Goal: Task Accomplishment & Management: Use online tool/utility

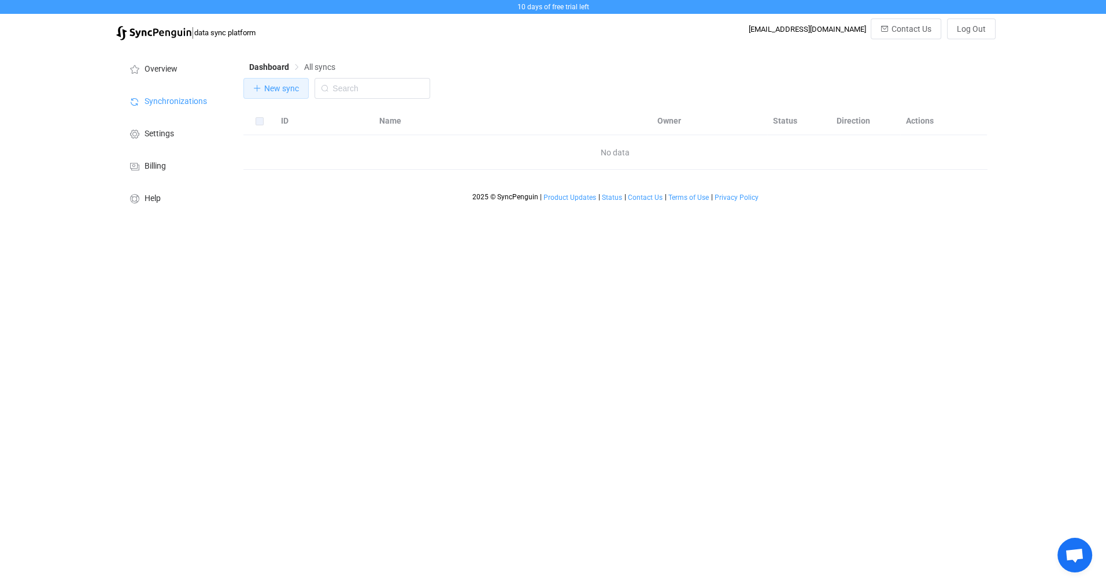
click at [279, 91] on span "New sync" at bounding box center [281, 88] width 35 height 9
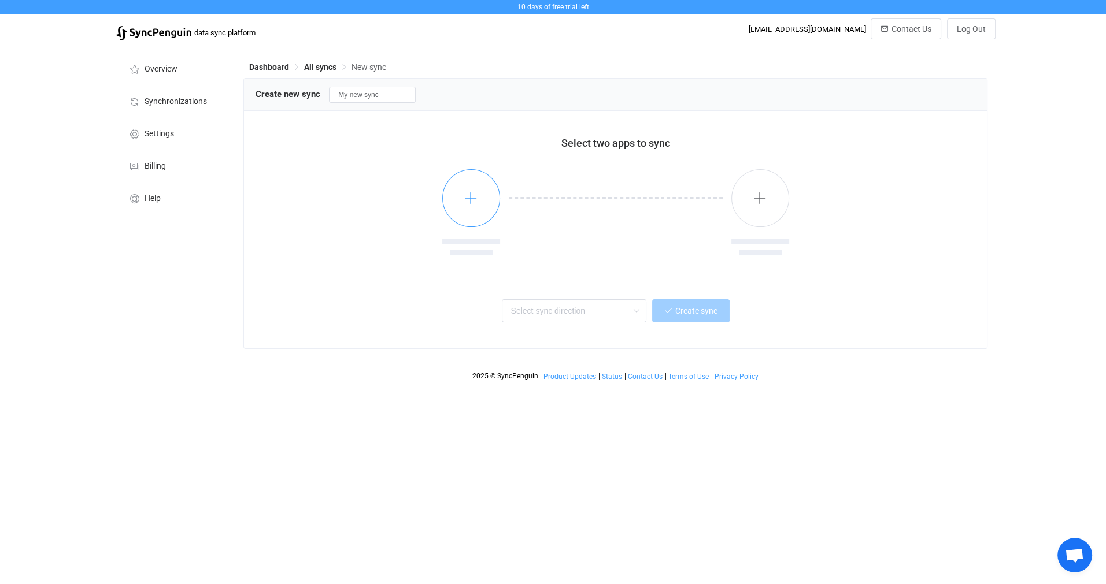
click at [472, 203] on icon "button" at bounding box center [471, 198] width 14 height 14
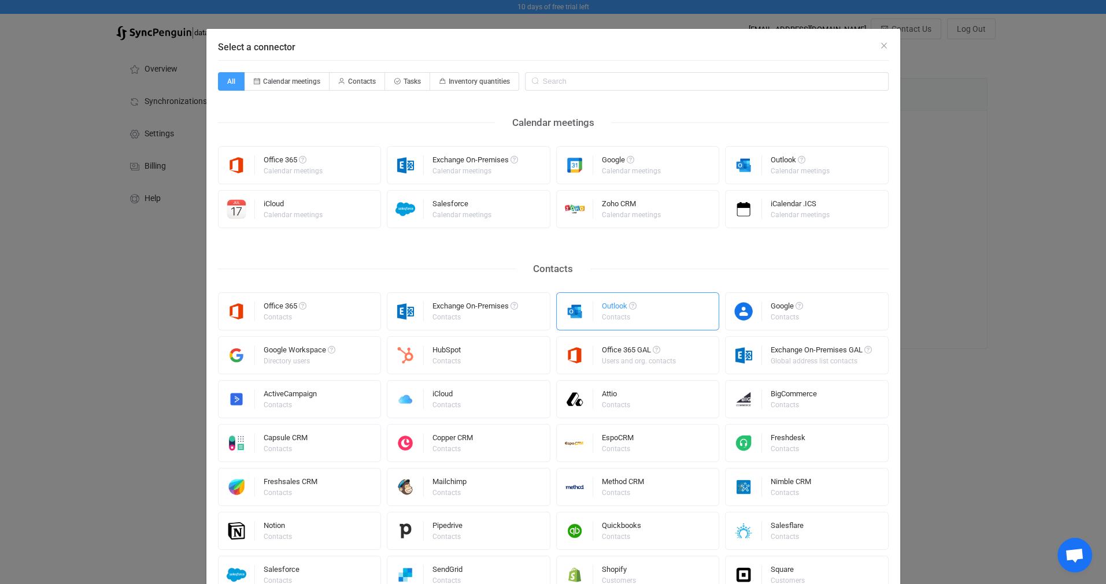
click at [603, 314] on div "Contacts" at bounding box center [618, 317] width 33 height 7
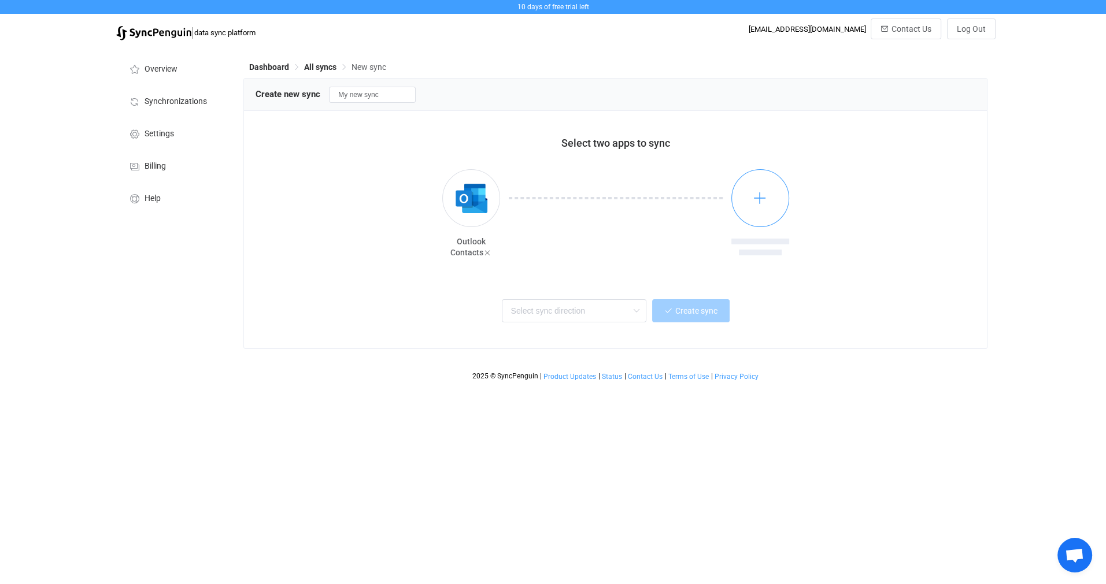
click at [760, 200] on icon "button" at bounding box center [760, 198] width 14 height 14
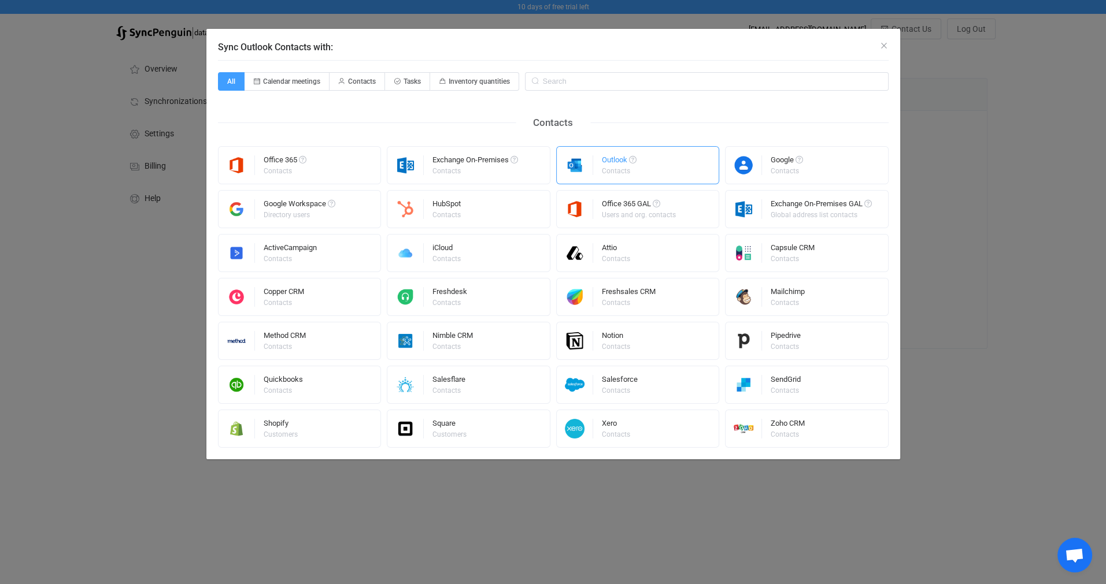
click at [622, 165] on div "Outlook" at bounding box center [619, 162] width 35 height 12
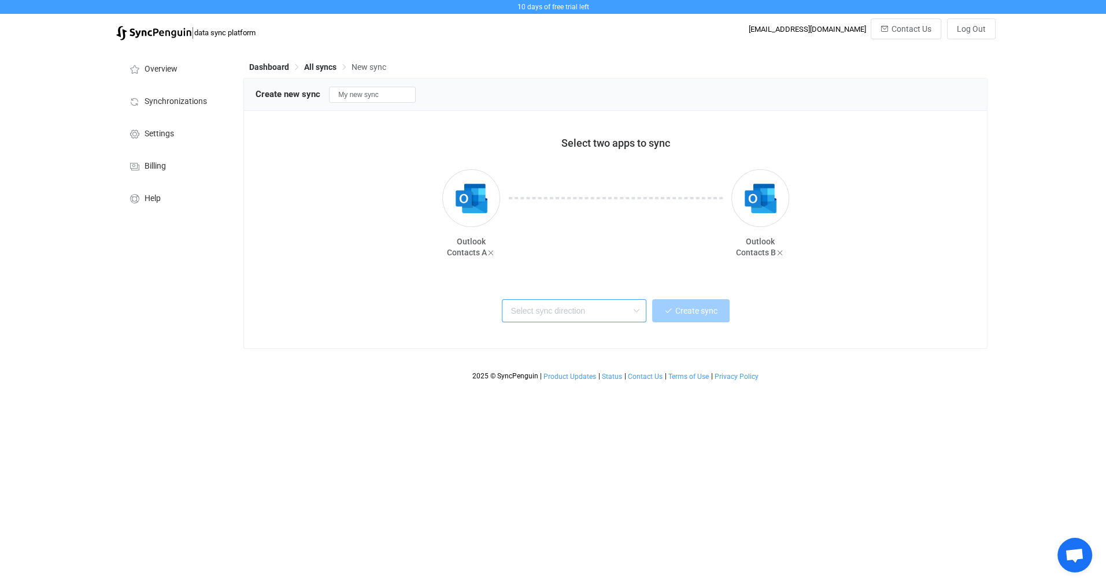
click at [617, 308] on input "text" at bounding box center [574, 310] width 145 height 23
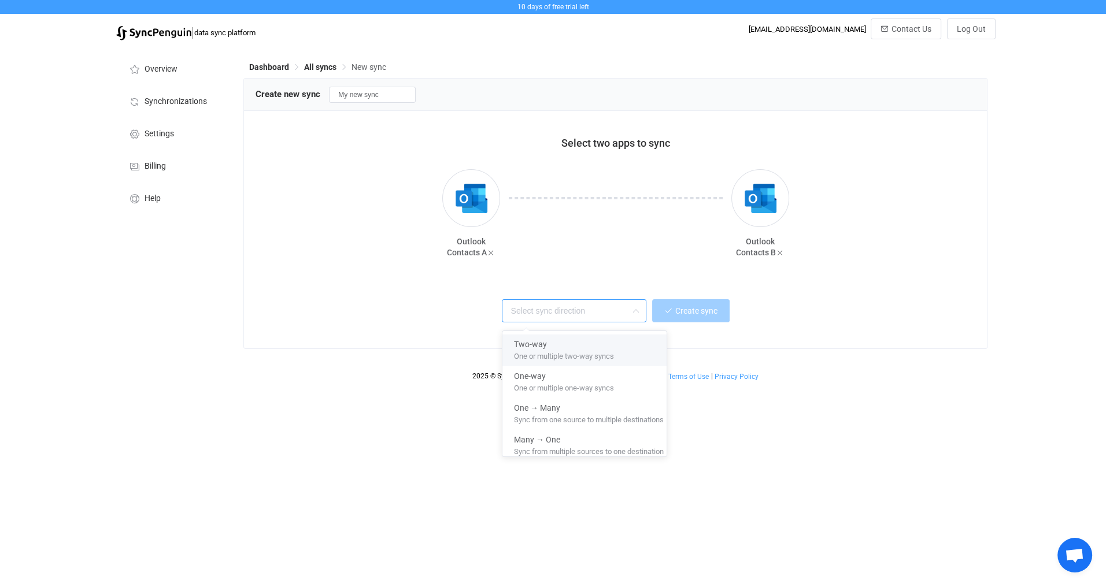
click at [593, 353] on span "One or multiple two-way syncs" at bounding box center [564, 354] width 100 height 13
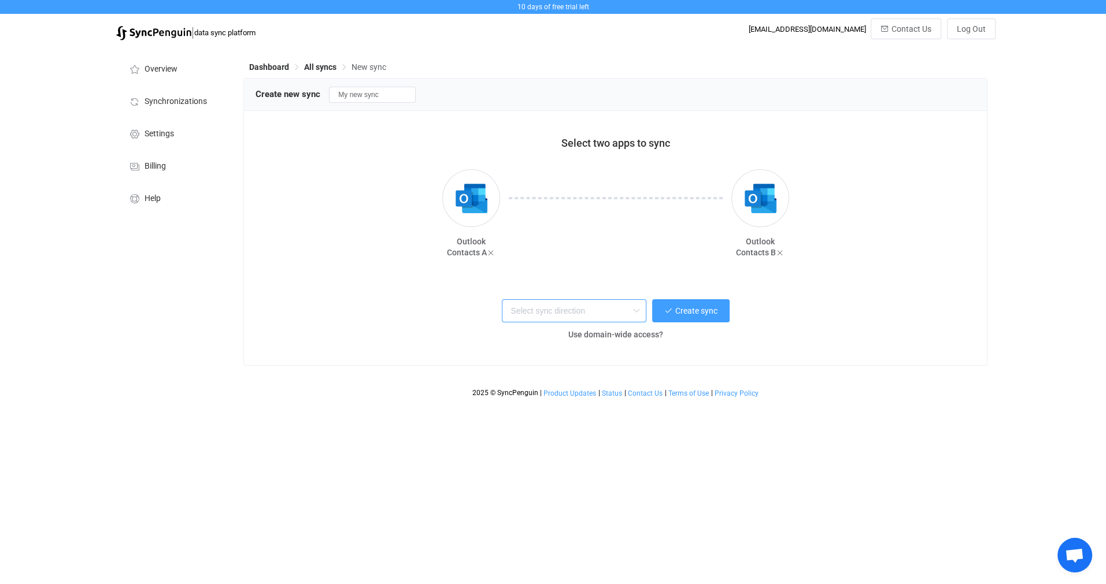
type input "Two-way"
click at [696, 314] on span "Create sync" at bounding box center [696, 310] width 42 height 9
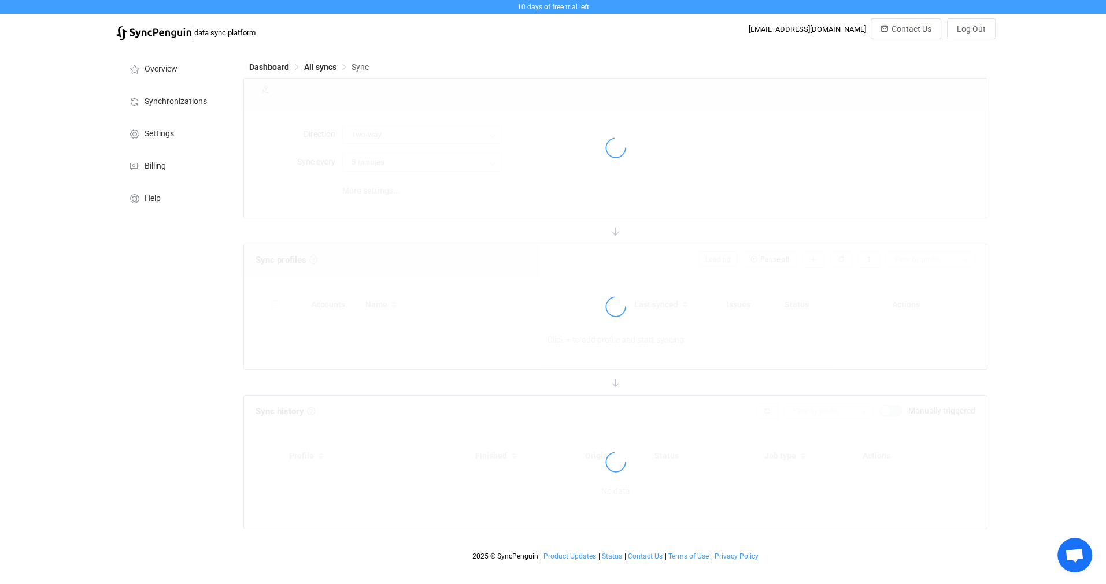
type input "10 minutes"
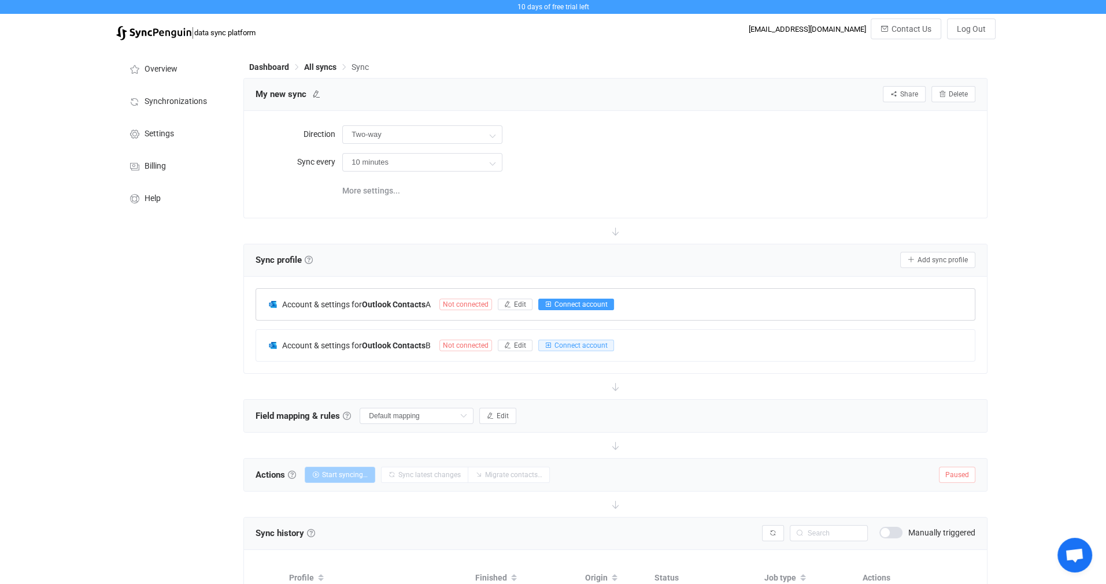
click at [583, 301] on span "Connect account" at bounding box center [580, 305] width 53 height 8
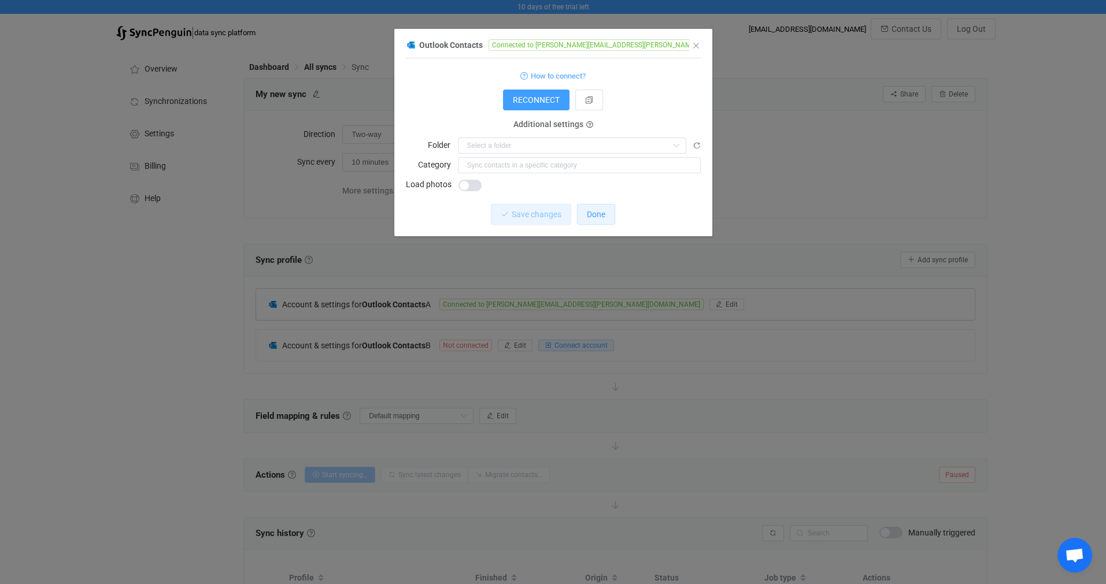
click at [599, 218] on span "Done" at bounding box center [596, 214] width 18 height 9
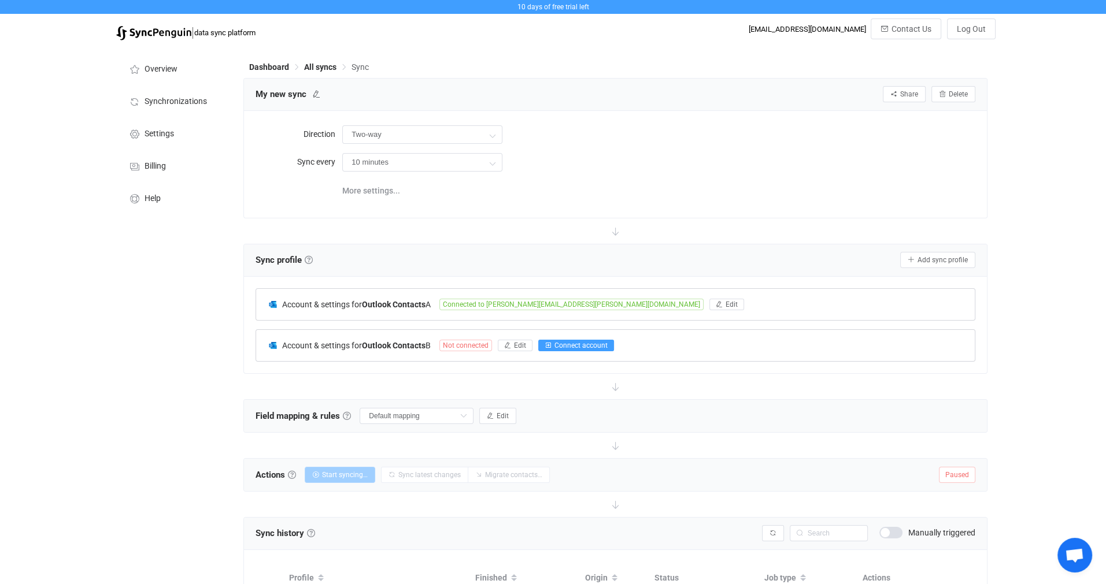
click at [573, 347] on span "Connect account" at bounding box center [580, 346] width 53 height 8
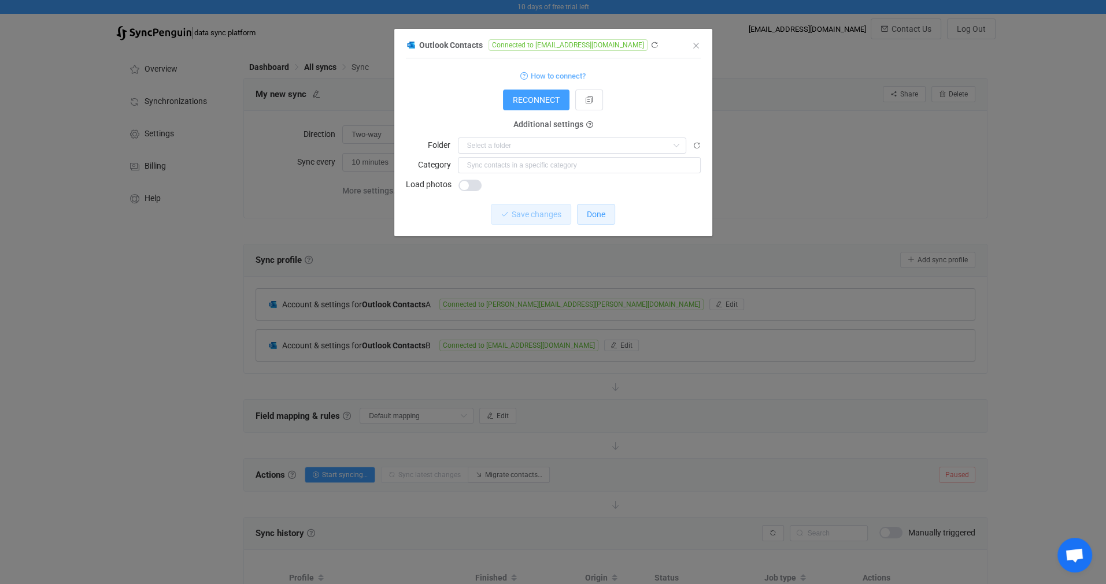
click at [605, 216] on button "Done" at bounding box center [596, 214] width 38 height 21
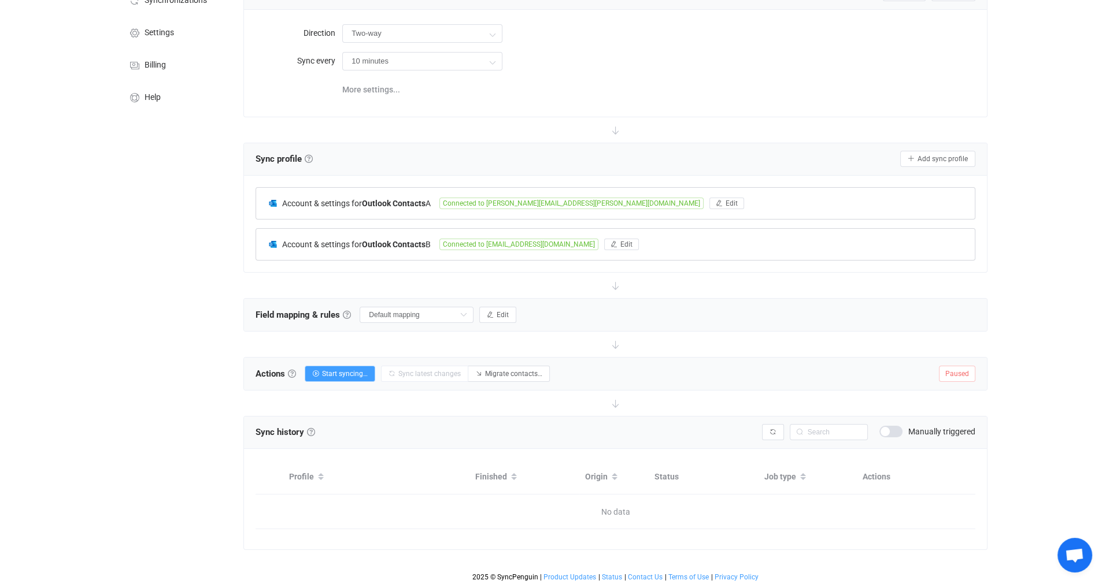
scroll to position [103, 0]
click at [504, 313] on span "Edit" at bounding box center [503, 313] width 12 height 8
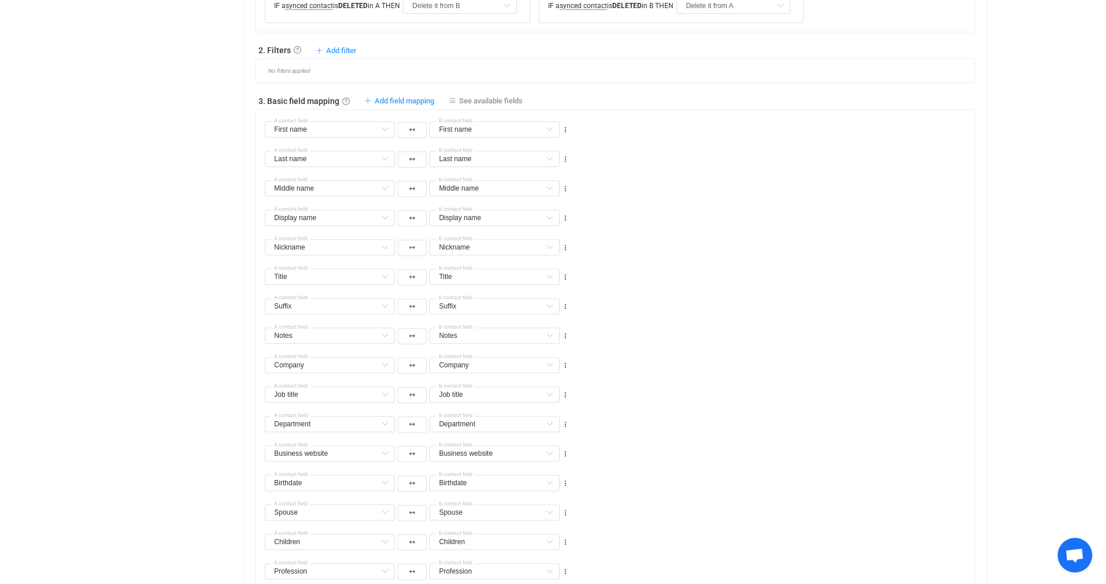
scroll to position [565, 0]
click at [398, 98] on span "Add field mapping" at bounding box center [405, 97] width 60 height 9
type input "First name"
type input "Last name"
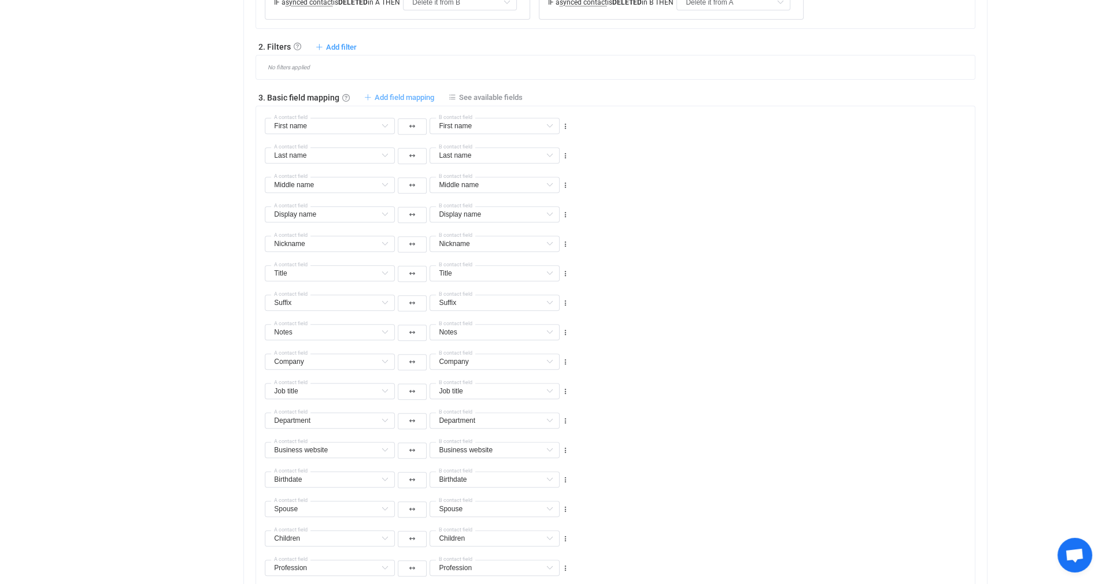
type input "Last name"
type input "Middle name"
type input "Display name"
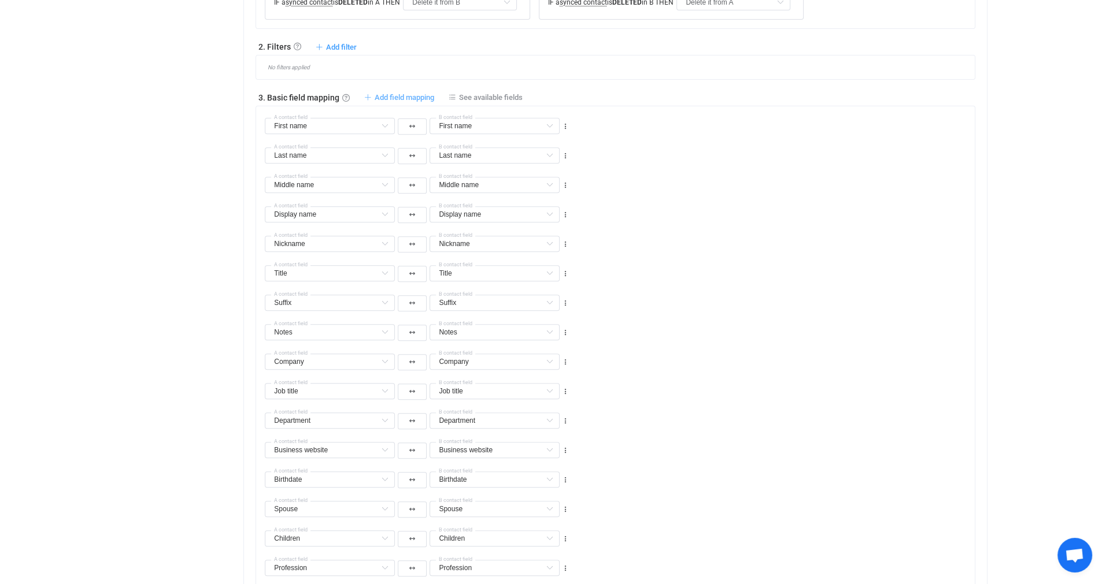
type input "Nickname"
type input "Title"
type input "Suffix"
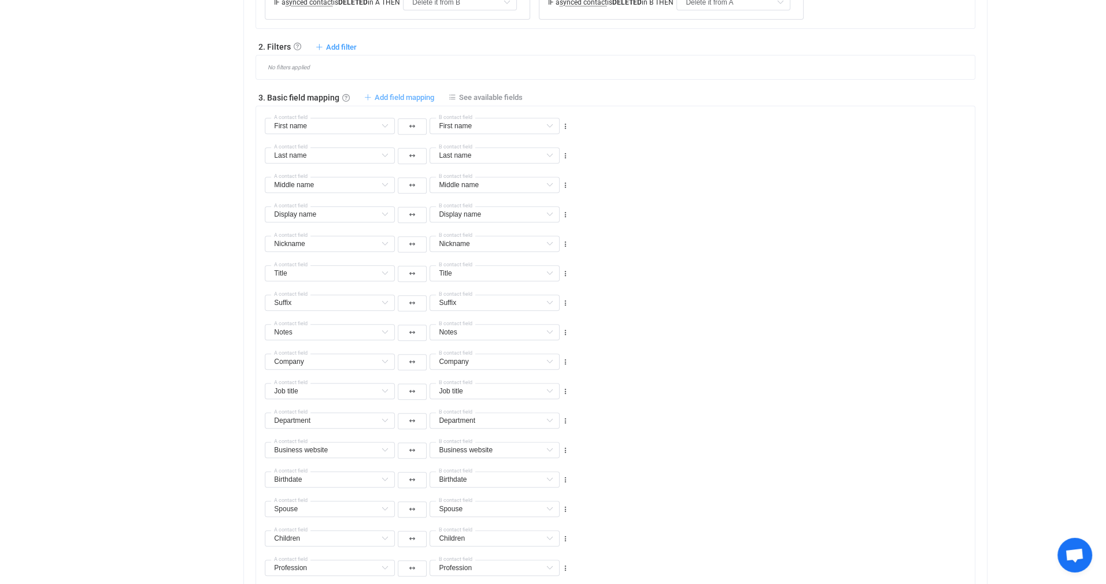
type input "Suffix"
type input "Notes"
type input "Company"
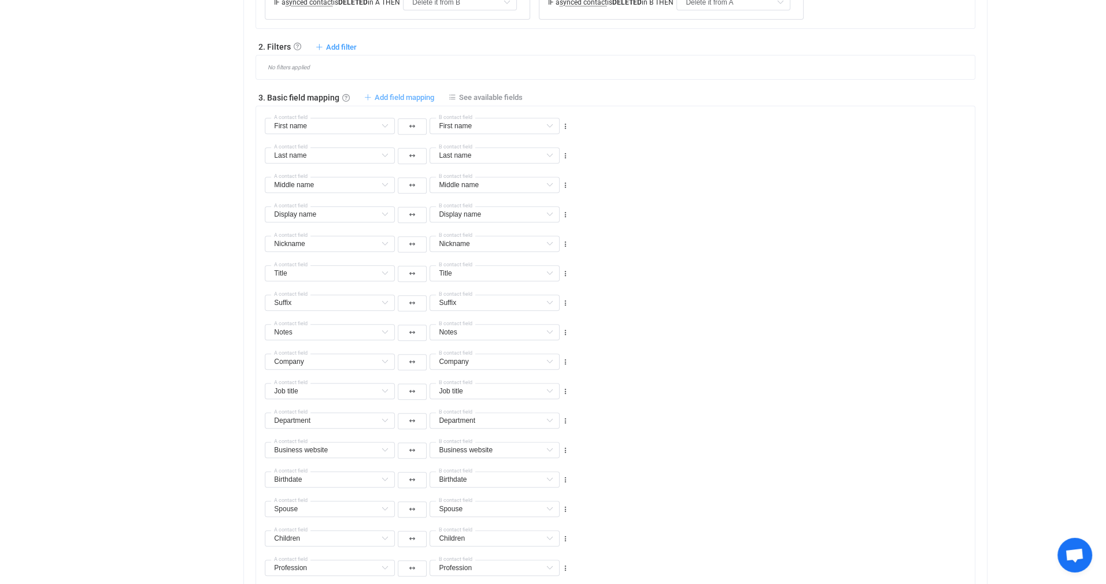
type input "Job title"
type input "Department"
type input "Business website"
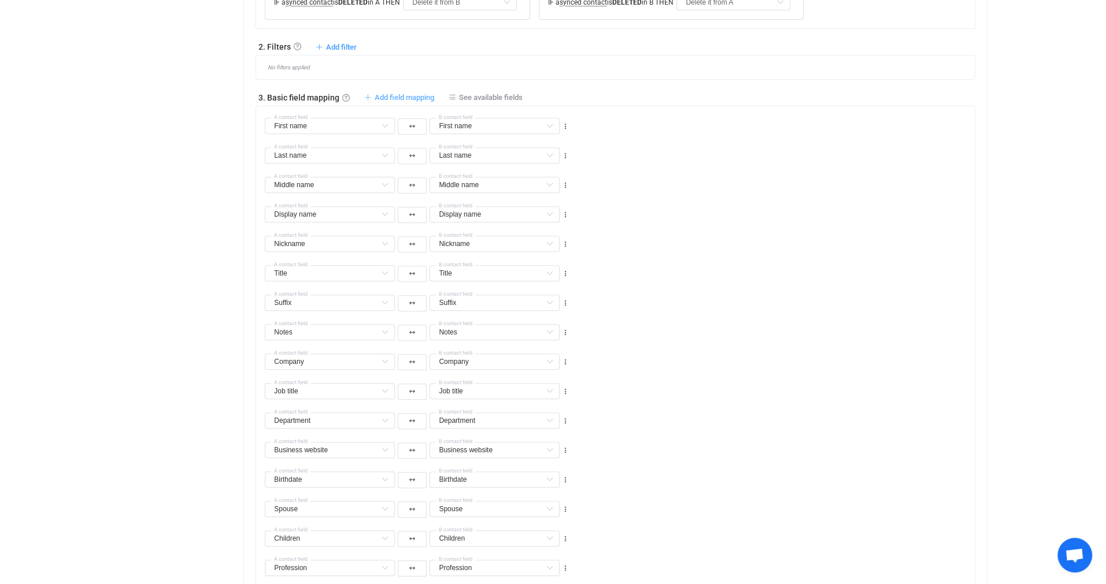
type input "Business website"
type input "Birthdate"
type input "Spouse"
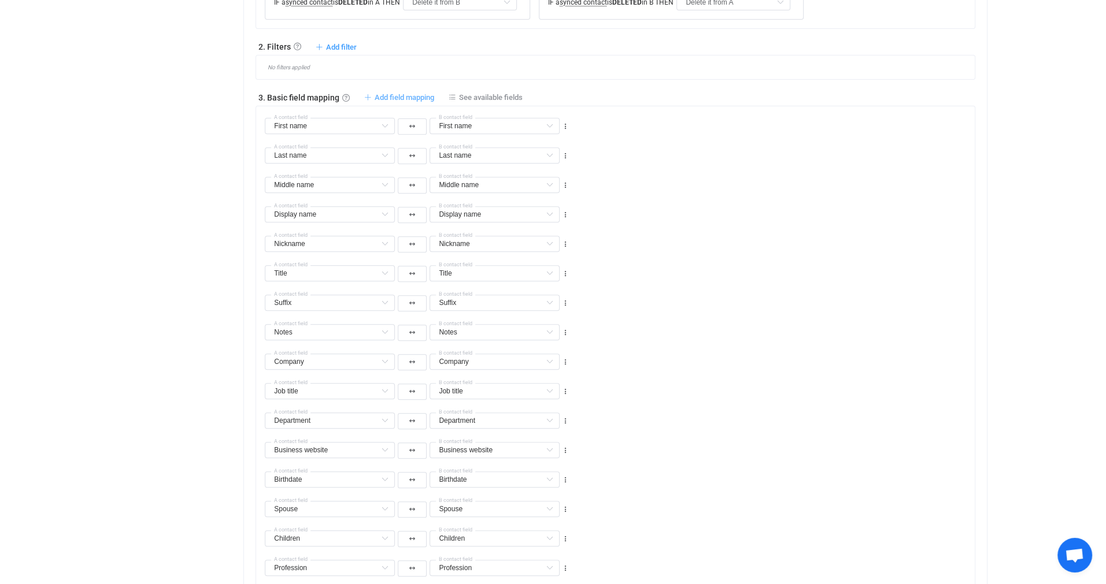
type input "Children"
type input "Profession"
type input "Office location"
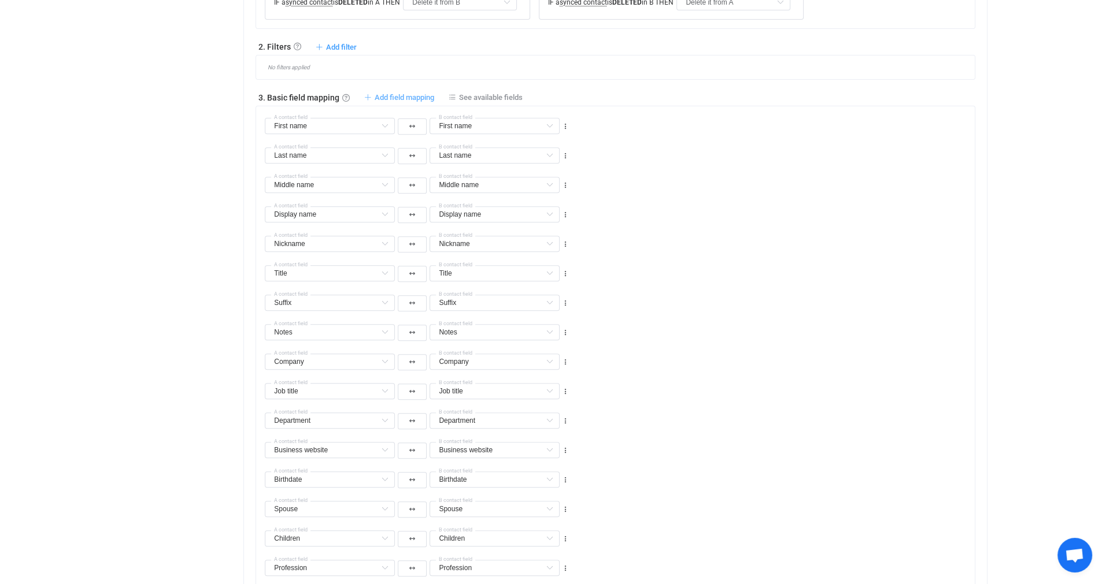
type input "Office location"
type input "Manager"
type input "Initials"
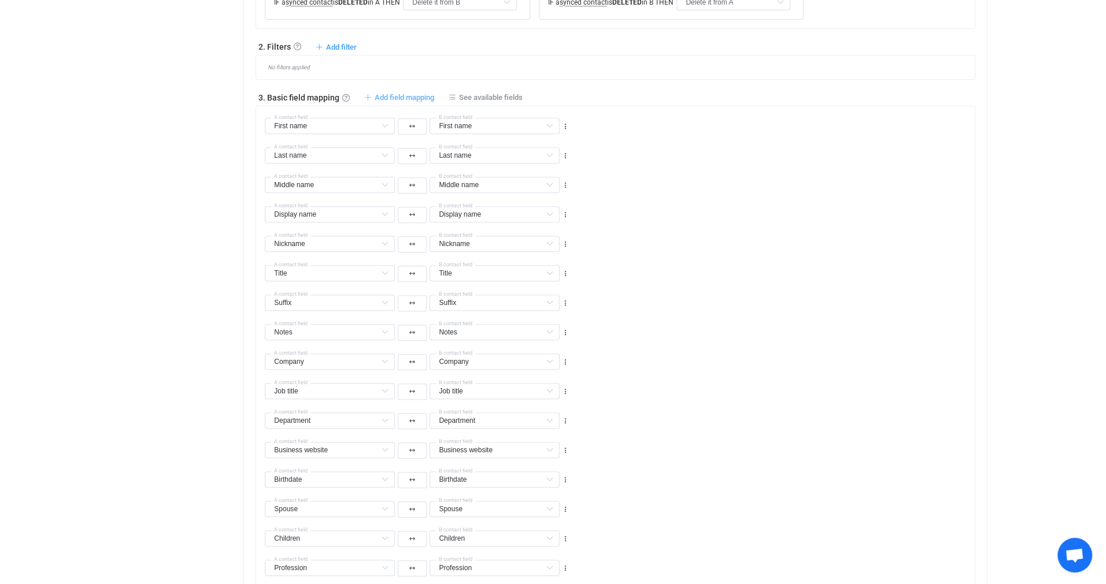
type input "Assistant"
type input "File as"
type input "Emails"
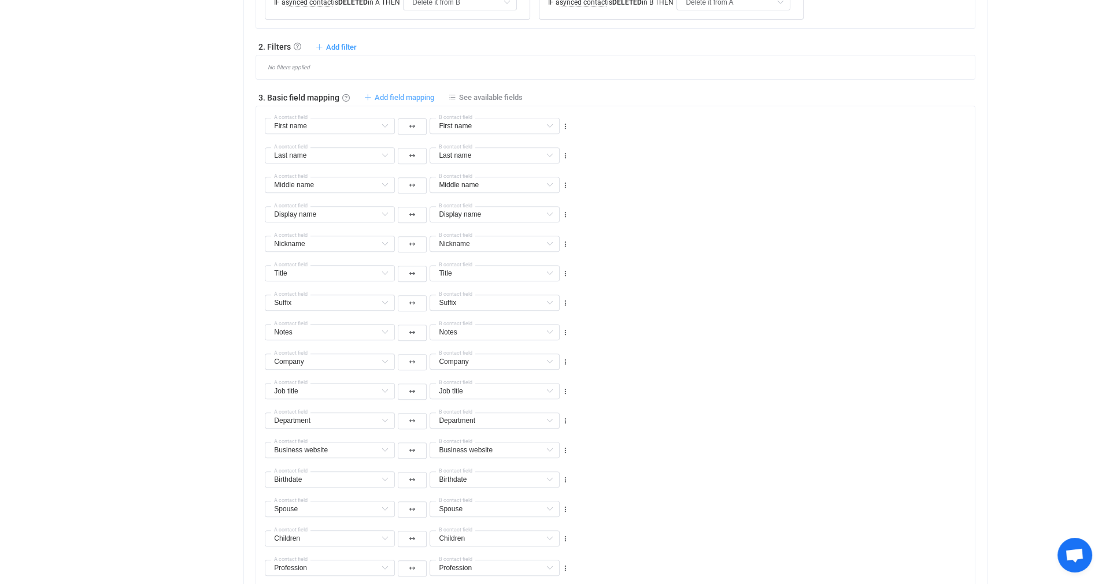
type input "Emails"
type input "All Phones"
click at [398, 98] on span "Add field mapping" at bounding box center [405, 97] width 60 height 9
type input "First name"
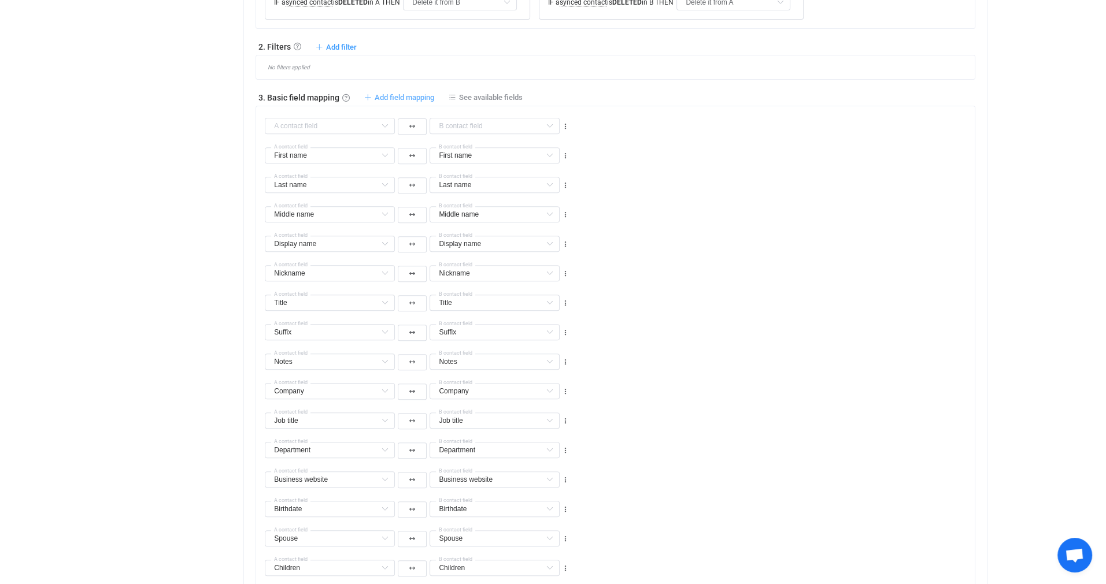
type input "First name"
type input "Last name"
type input "Middle name"
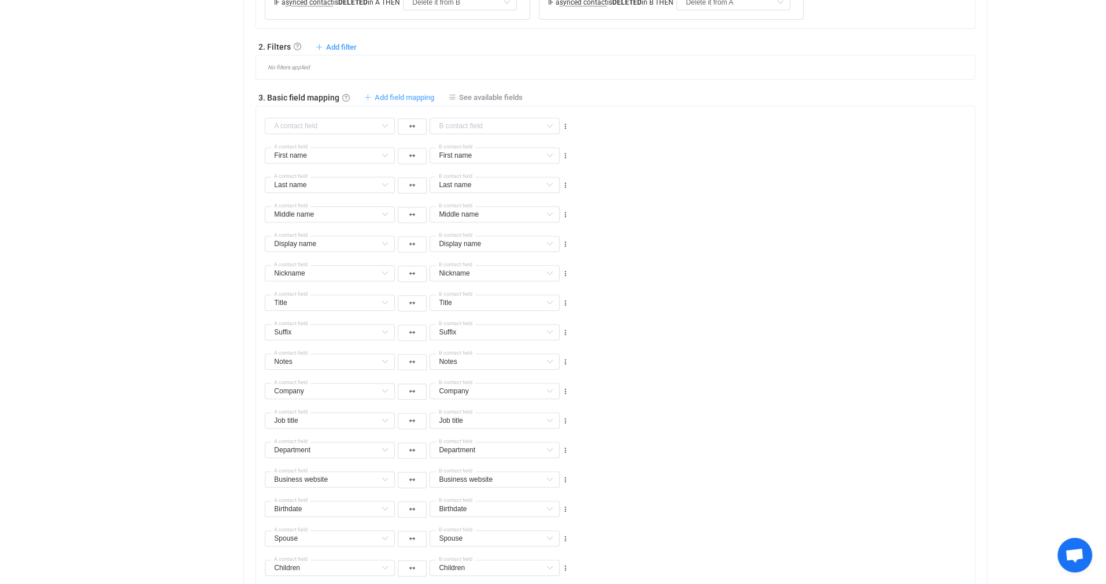
type input "Display name"
type input "Nickname"
type input "Title"
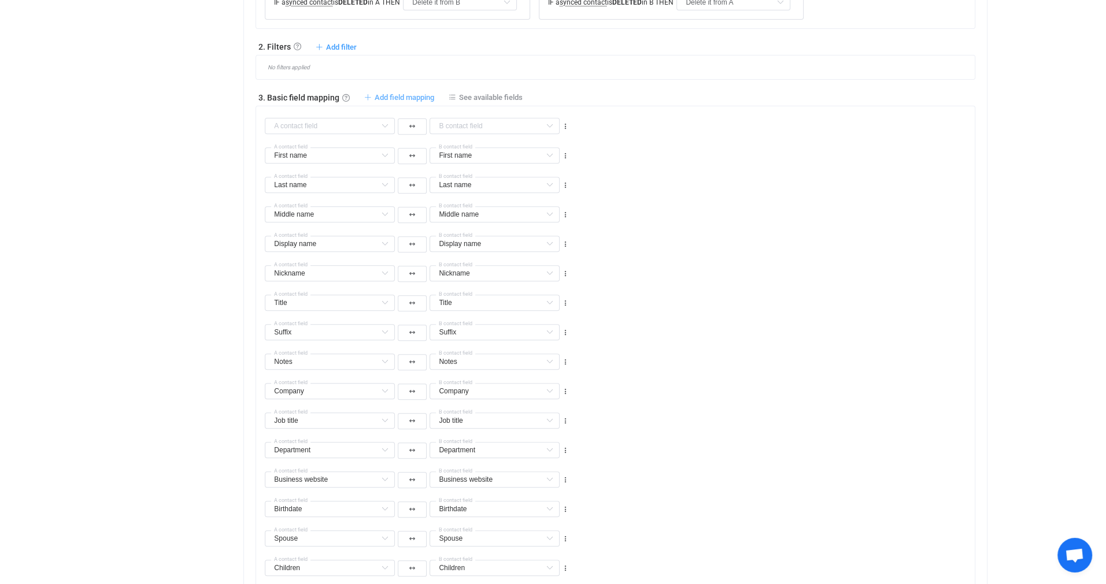
type input "Title"
type input "Suffix"
type input "Notes"
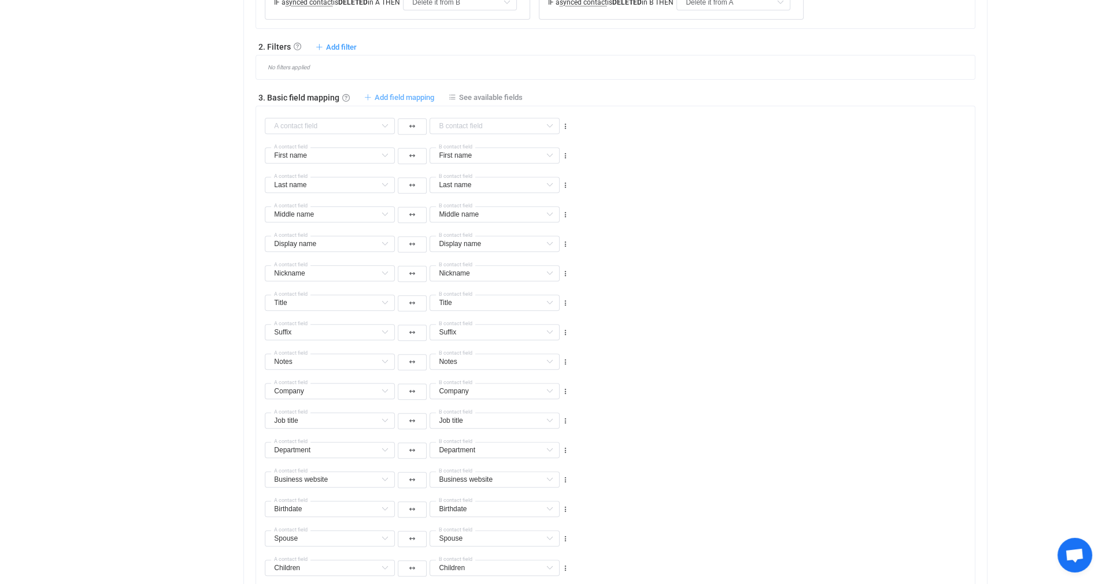
type input "Company"
type input "Job title"
type input "Department"
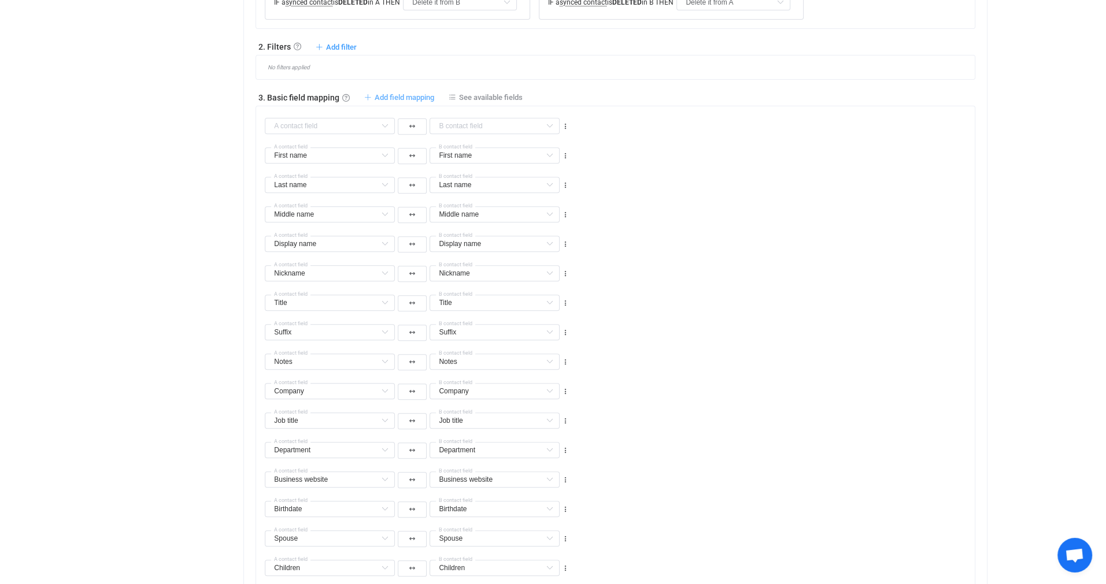
type input "Department"
type input "Business website"
type input "Birthdate"
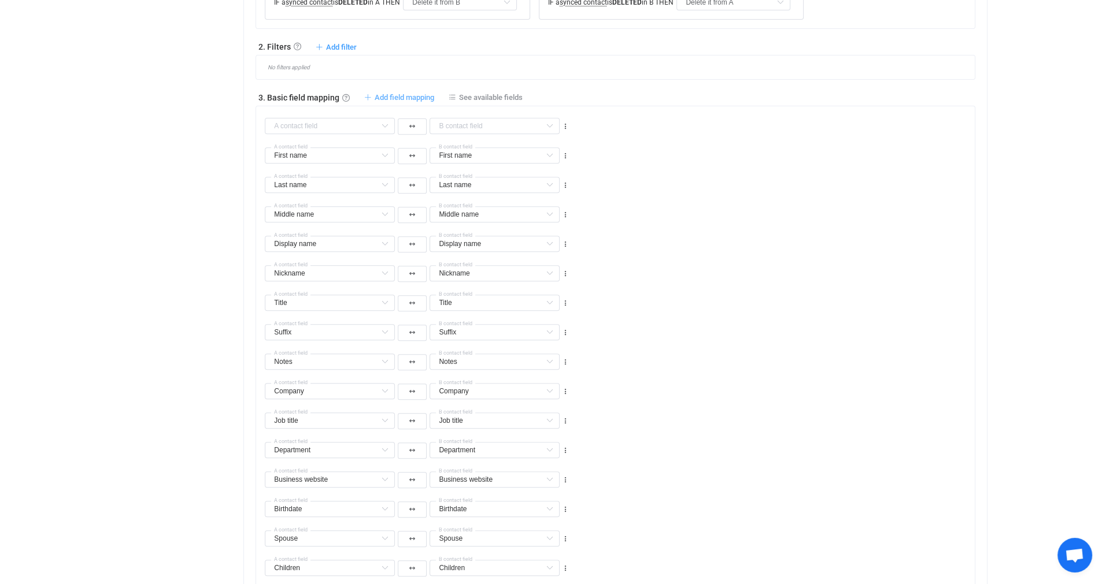
type input "Spouse"
type input "Children"
type input "Profession"
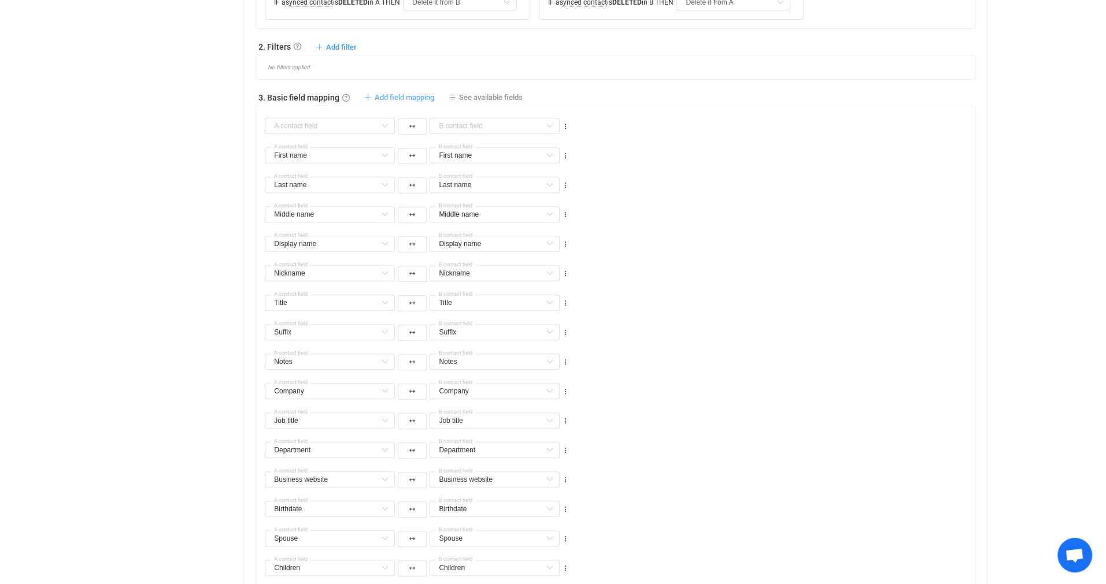
type input "Profession"
type input "Office location"
type input "Manager"
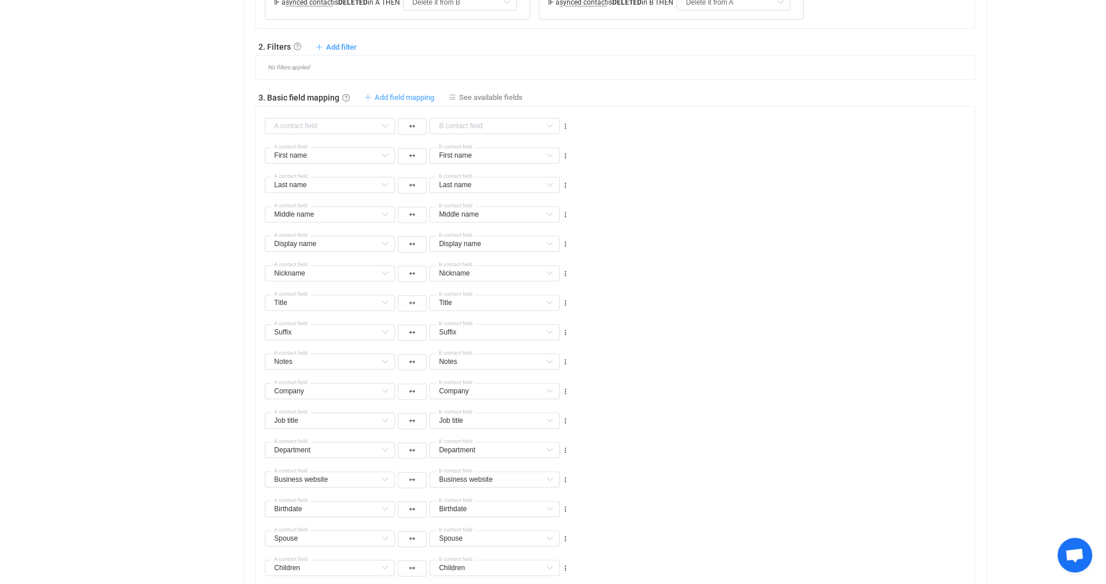
type input "Initials"
type input "Assistant"
type input "File as"
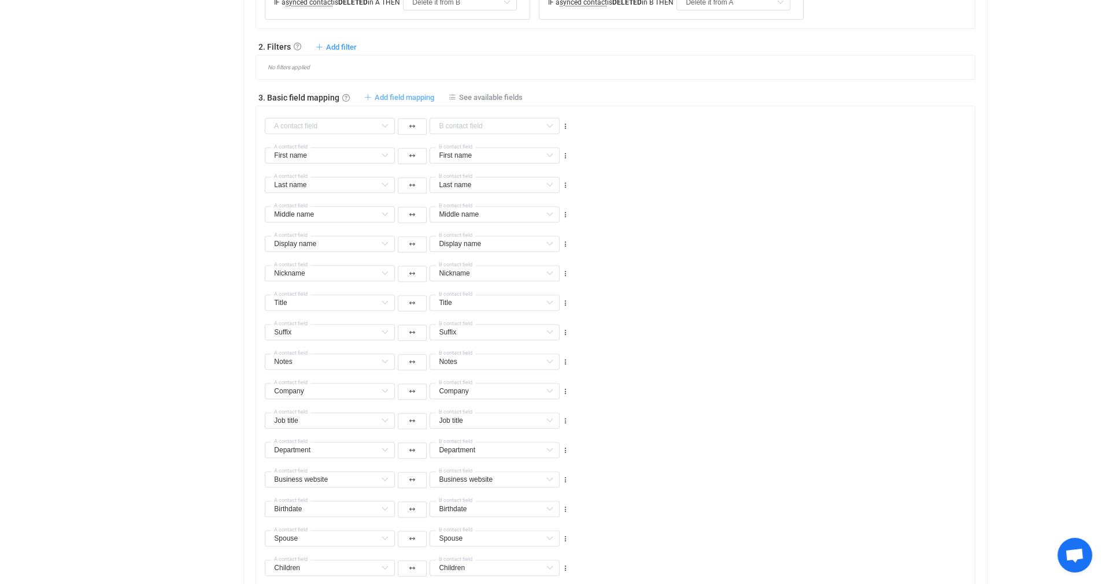
type input "File as"
type input "Emails"
type input "All Phones"
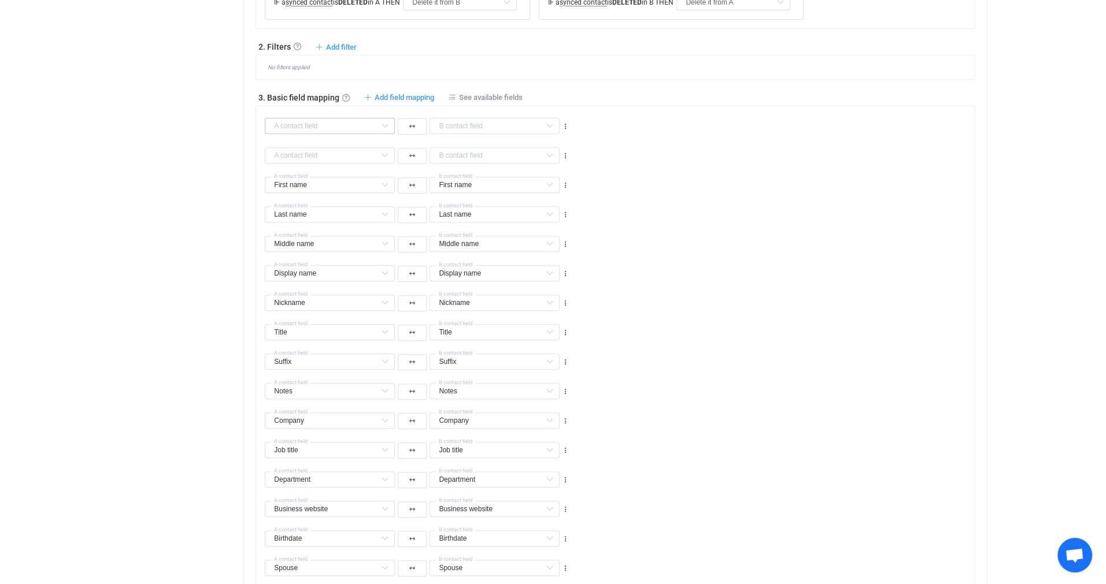
click at [386, 124] on icon at bounding box center [385, 126] width 14 height 16
click at [355, 151] on li "Categories Default field" at bounding box center [379, 155] width 228 height 20
type input "Categories"
click at [499, 127] on input "text" at bounding box center [495, 126] width 130 height 16
click at [502, 157] on li "Categories Default field" at bounding box center [544, 155] width 228 height 20
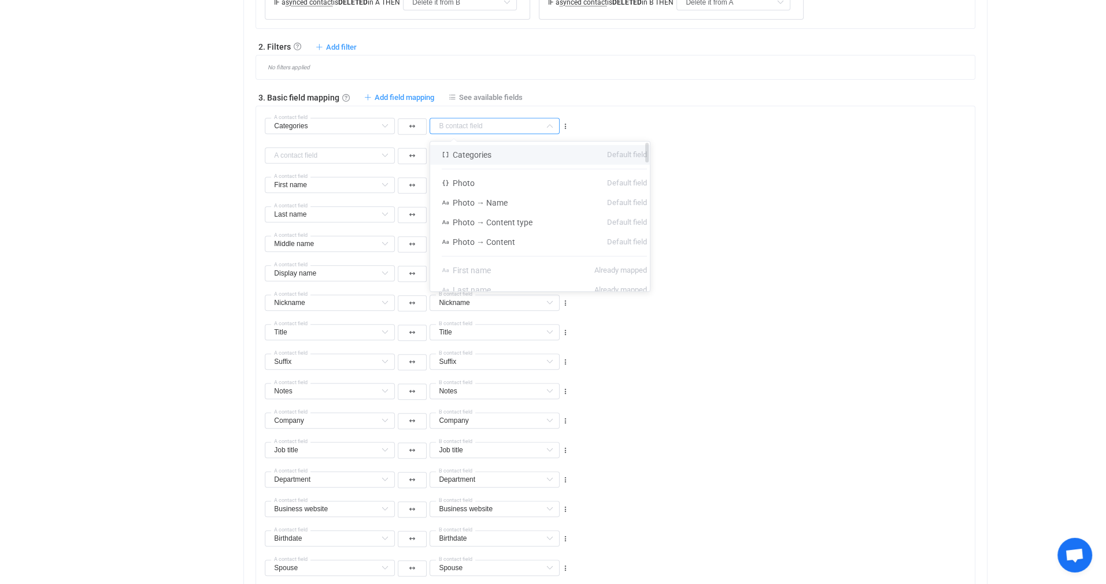
type input "Categories"
click at [567, 154] on icon at bounding box center [565, 156] width 8 height 8
click at [530, 226] on li "Delete" at bounding box center [529, 224] width 76 height 21
type input "First name"
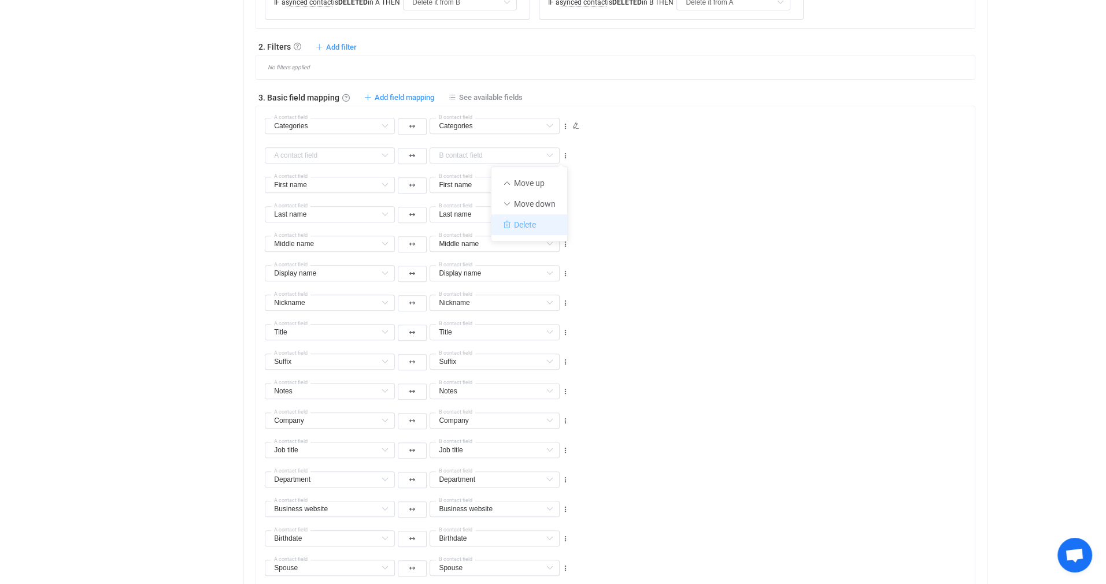
type input "Last name"
type input "Middle name"
type input "Display name"
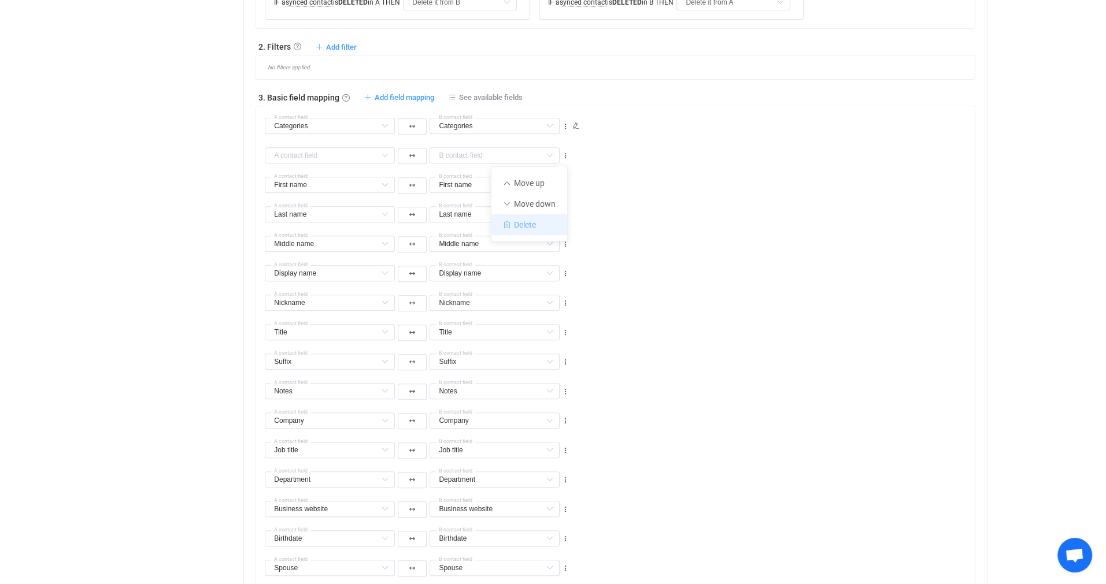
type input "Display name"
type input "Nickname"
type input "Title"
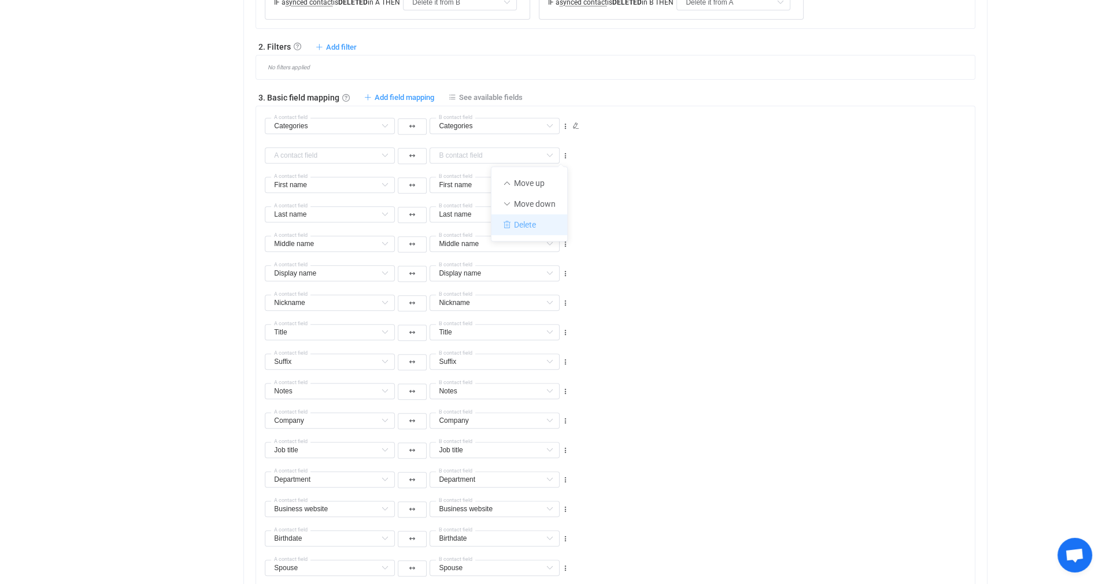
type input "Suffix"
type input "Notes"
type input "Company"
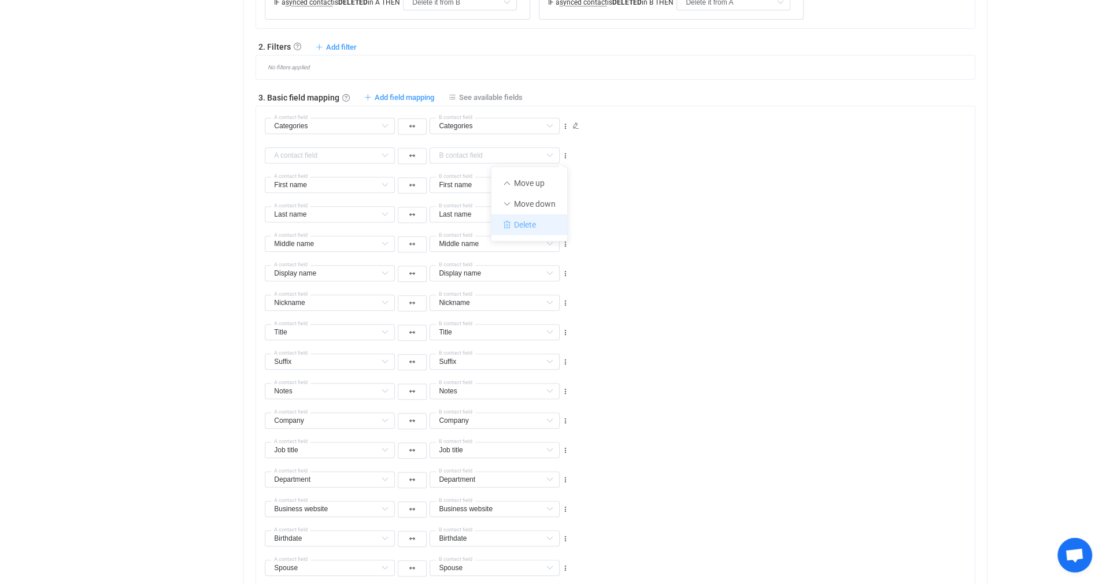
type input "Company"
type input "Job title"
type input "Department"
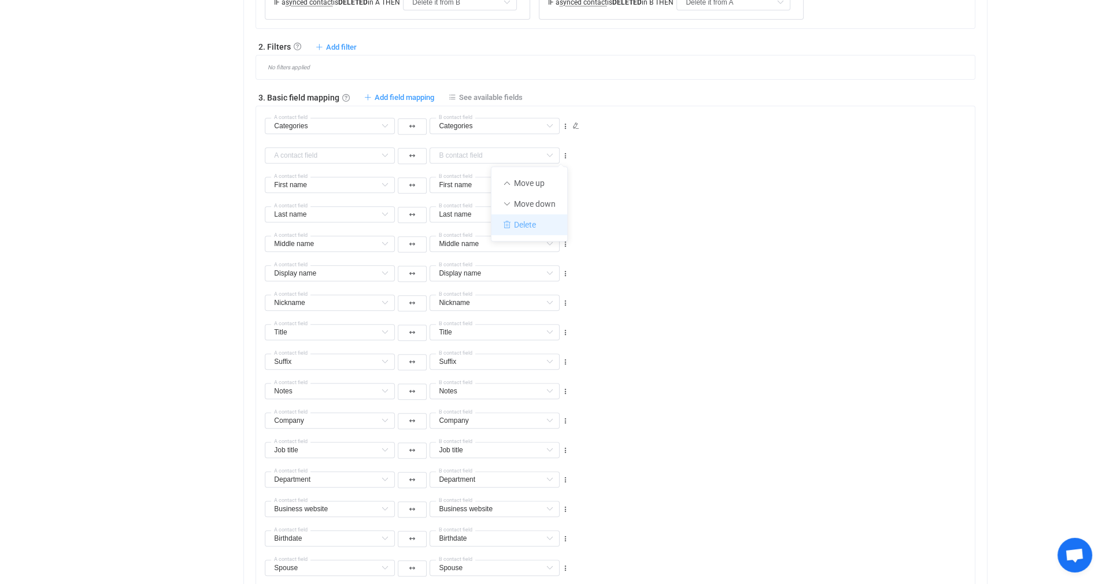
type input "Business website"
type input "Birthdate"
type input "Spouse"
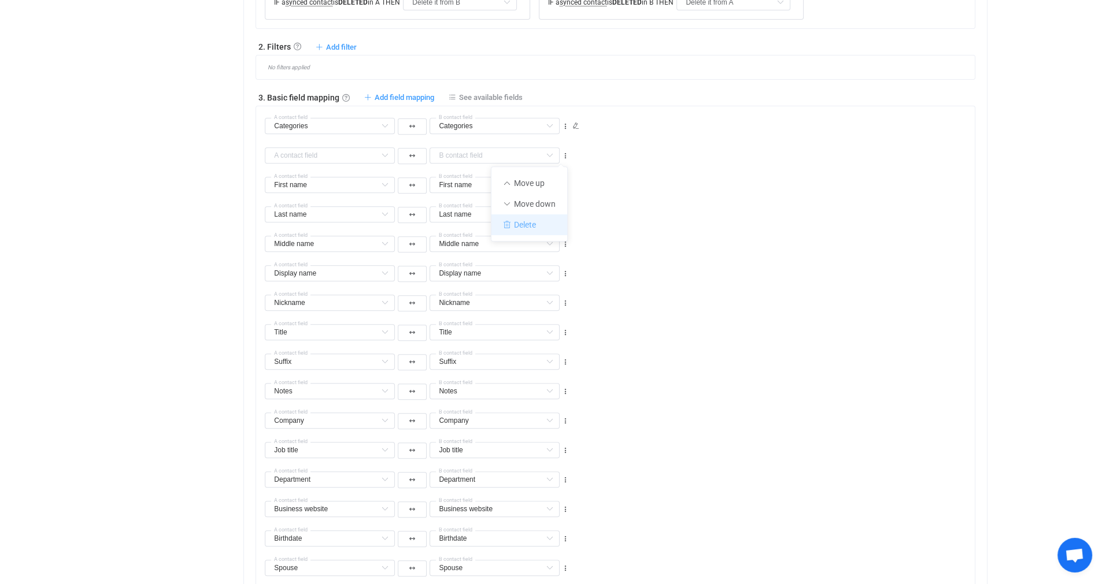
type input "Spouse"
type input "Children"
type input "Profession"
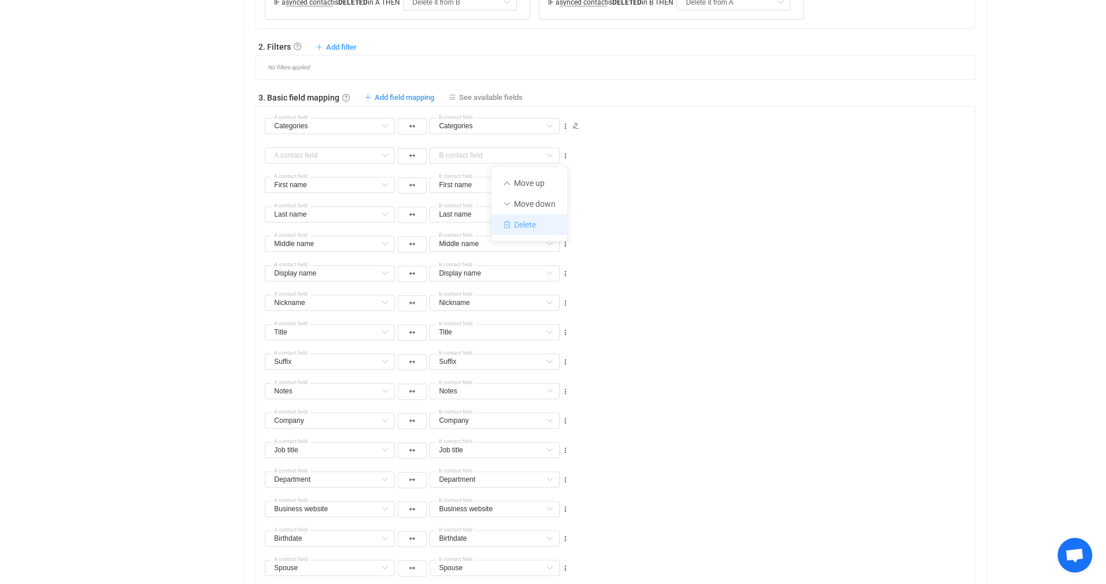
type input "Office location"
type input "Manager"
type input "Initials"
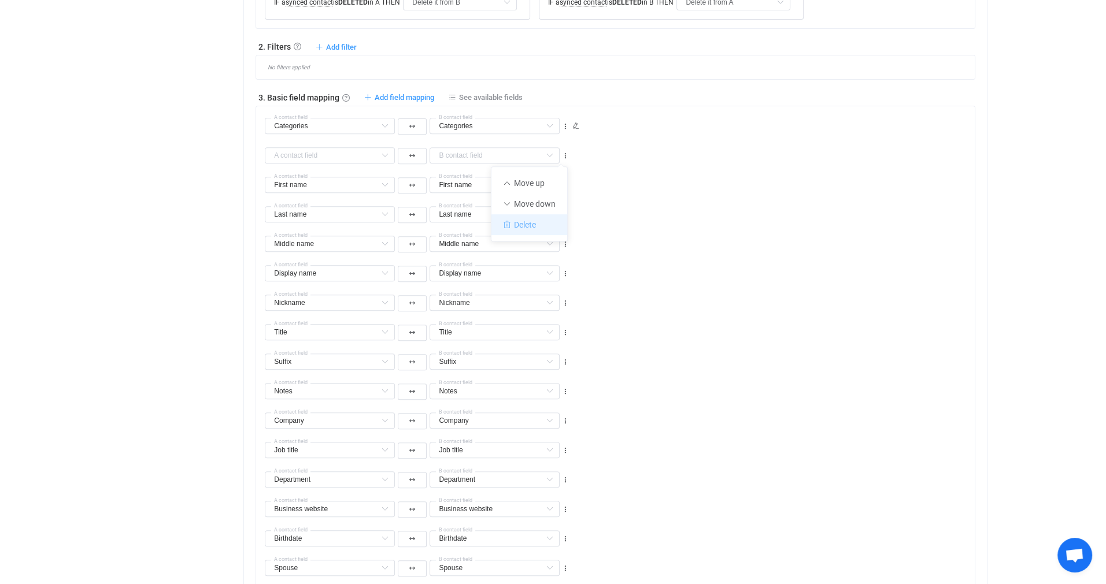
type input "Initials"
type input "Assistant"
type input "File as"
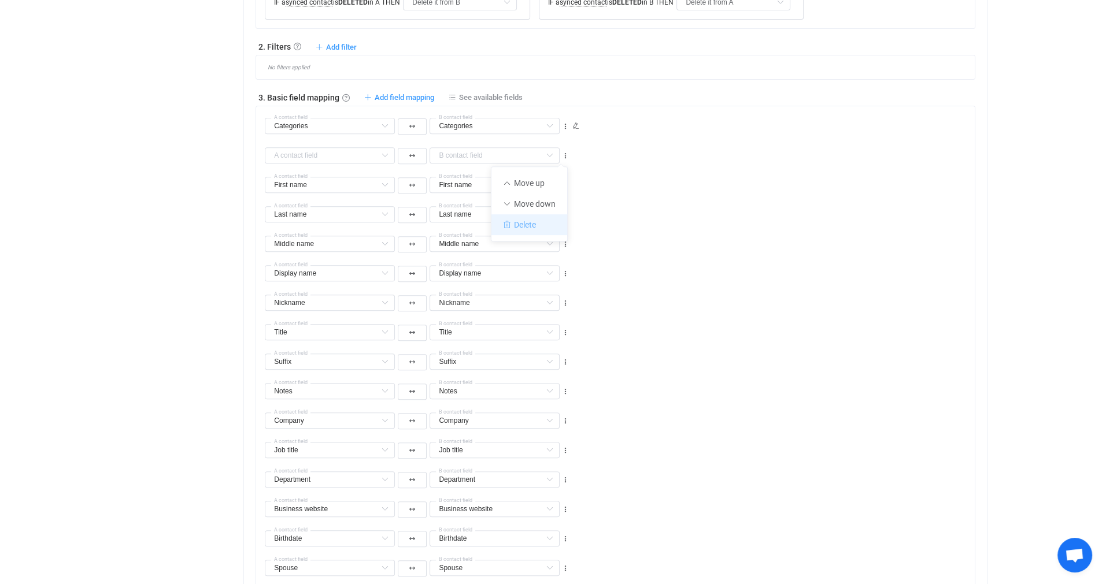
type input "Emails"
type input "All Phones"
type input "All Addresses"
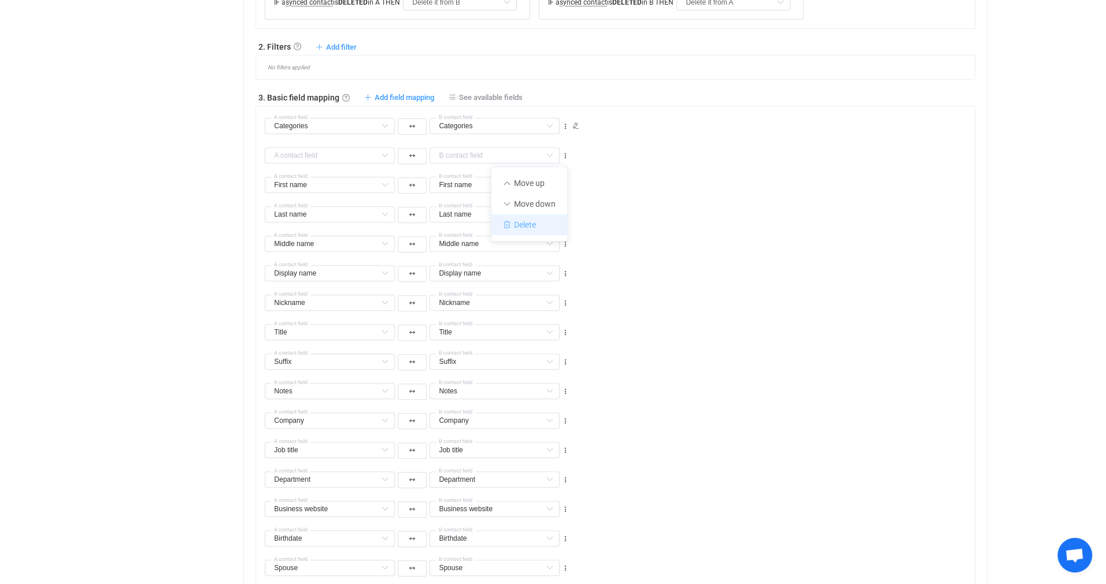
type input "All Addresses"
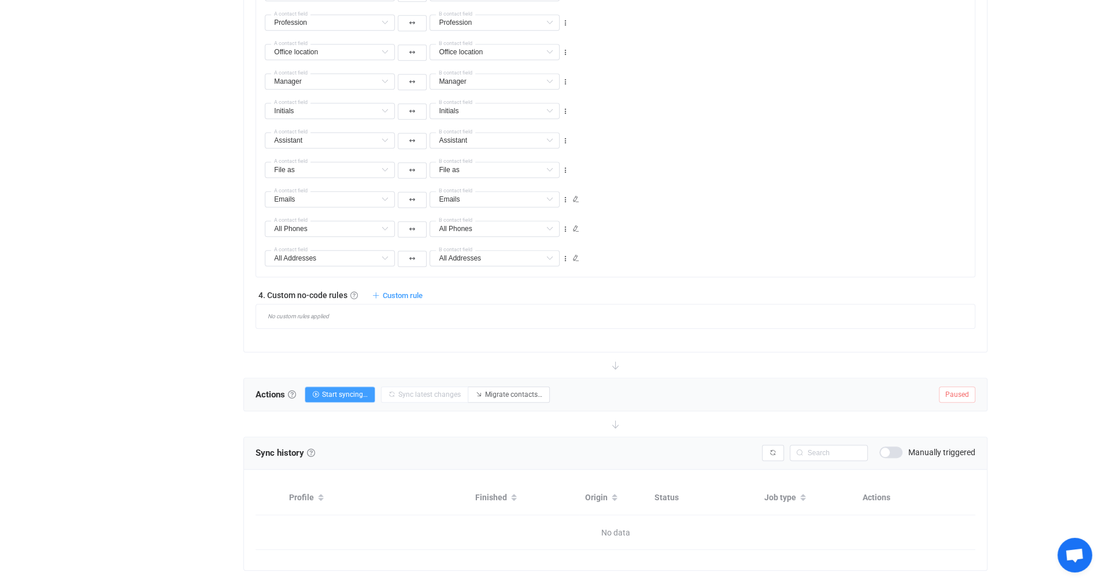
scroll to position [1144, 0]
click at [351, 394] on span "Start syncing…" at bounding box center [345, 392] width 46 height 8
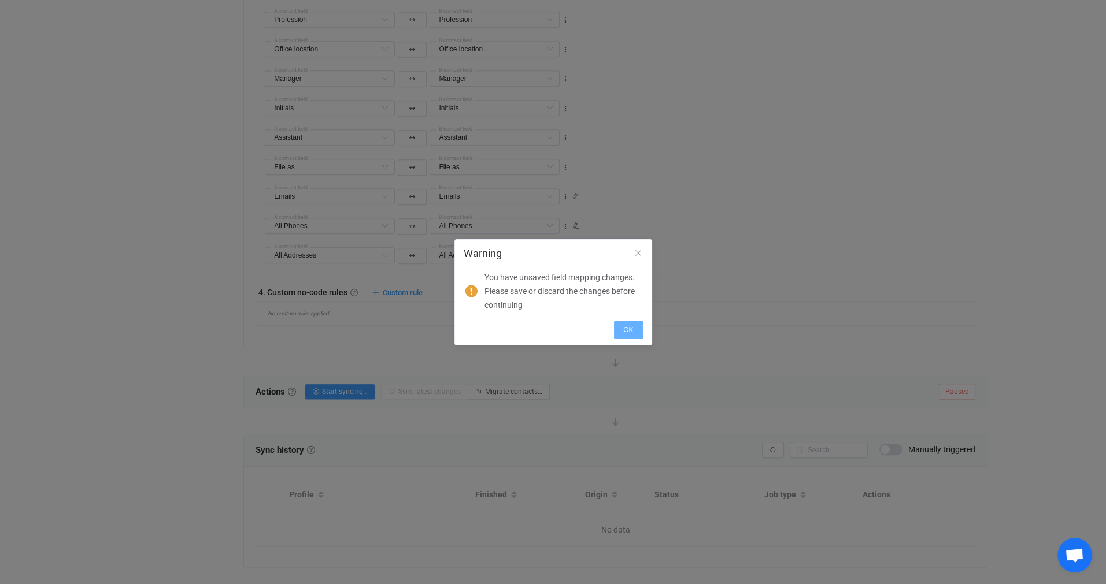
click at [631, 332] on span "OK" at bounding box center [628, 330] width 10 height 8
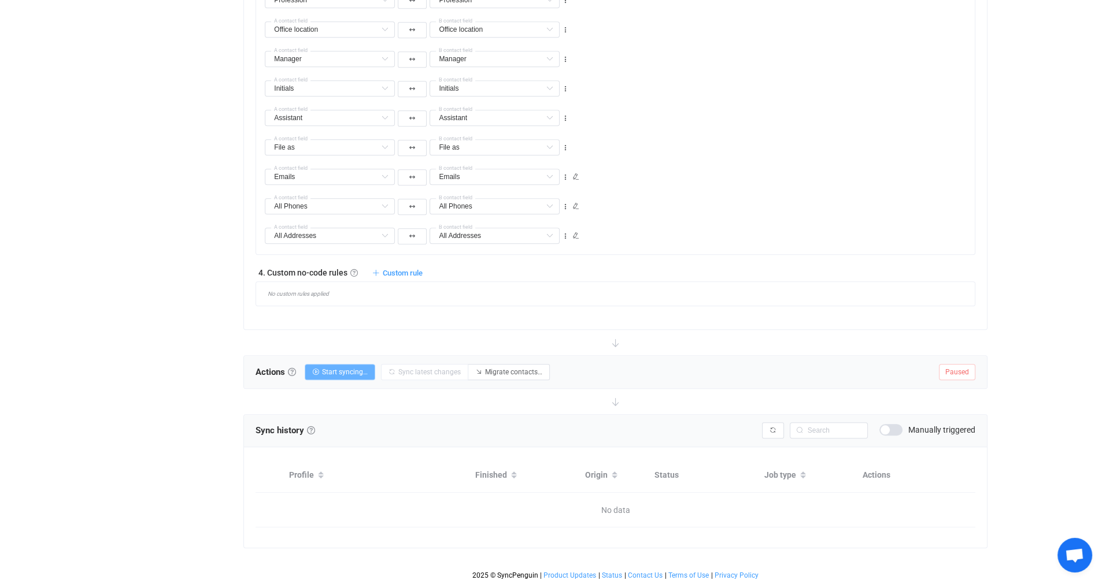
scroll to position [1164, 0]
click at [346, 372] on span "Start syncing…" at bounding box center [345, 371] width 46 height 8
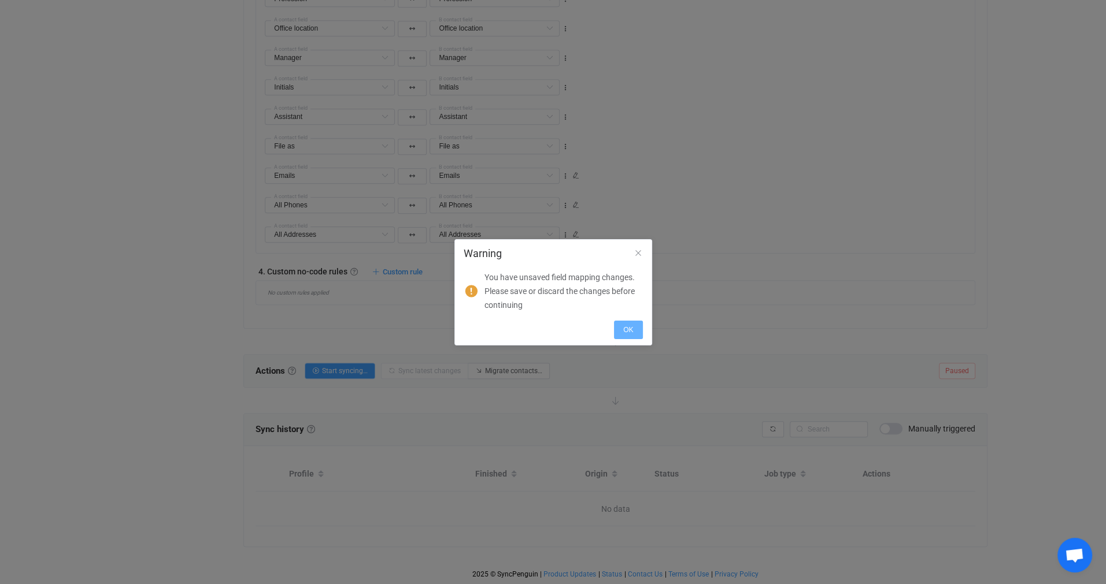
click at [627, 330] on span "OK" at bounding box center [628, 330] width 10 height 8
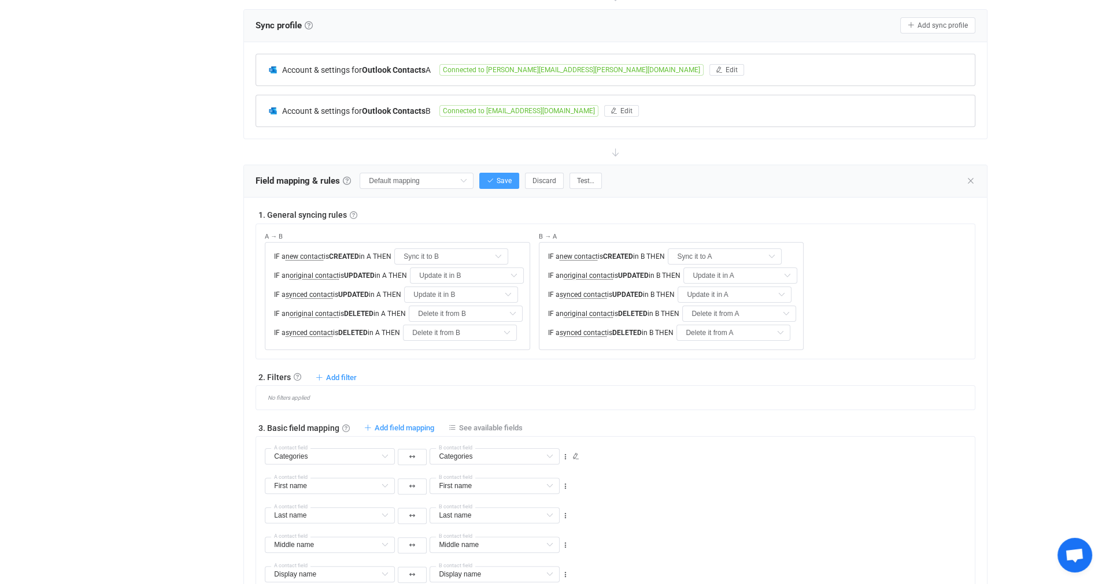
scroll to position [182, 0]
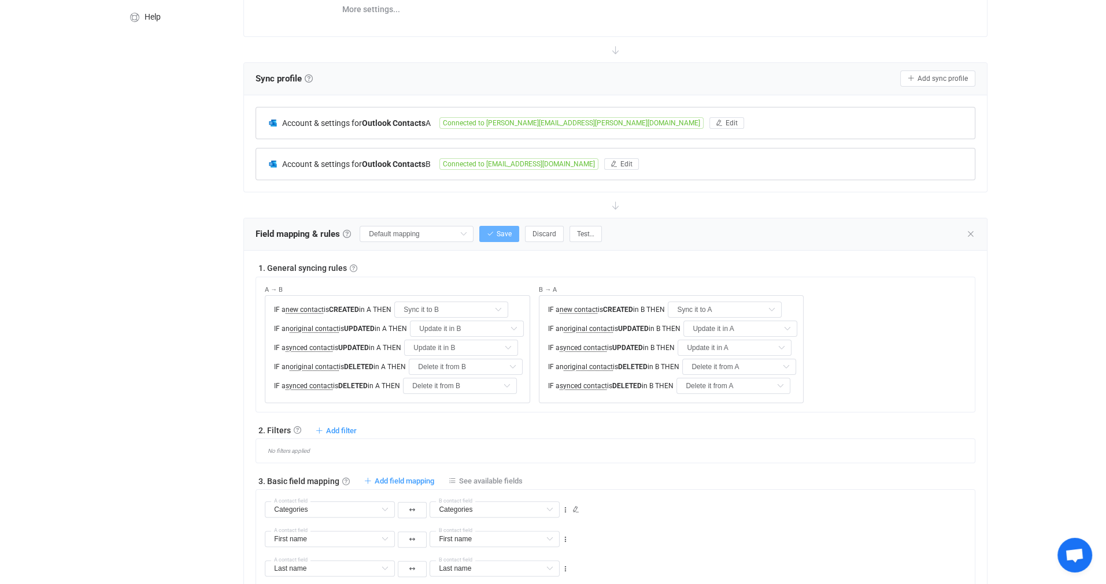
click at [501, 233] on span "Save" at bounding box center [504, 234] width 15 height 8
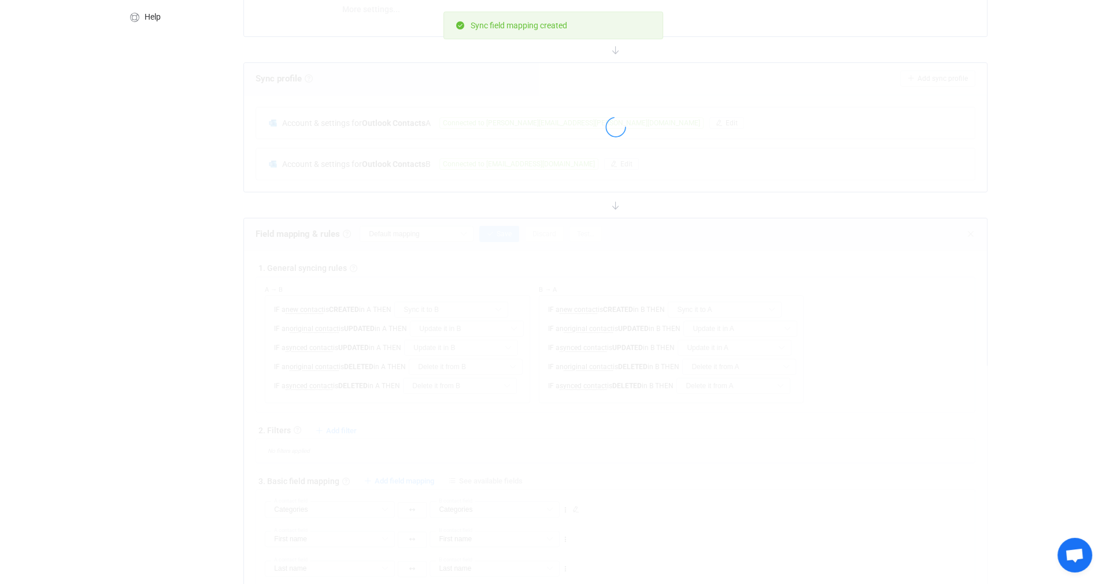
type input "My custom field mapping"
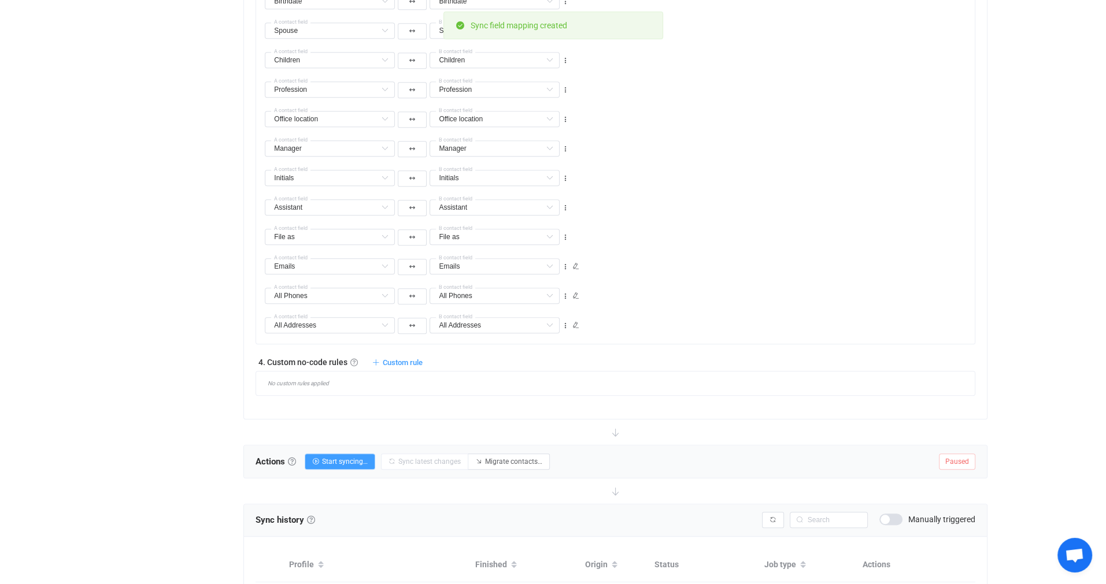
scroll to position [1164, 0]
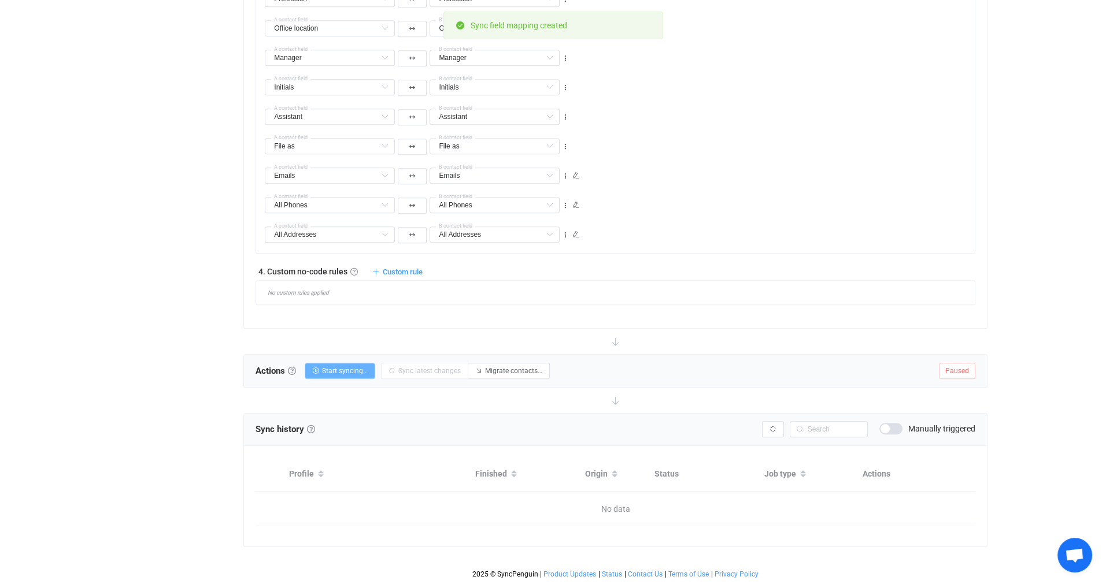
click at [345, 372] on span "Start syncing…" at bounding box center [345, 371] width 46 height 8
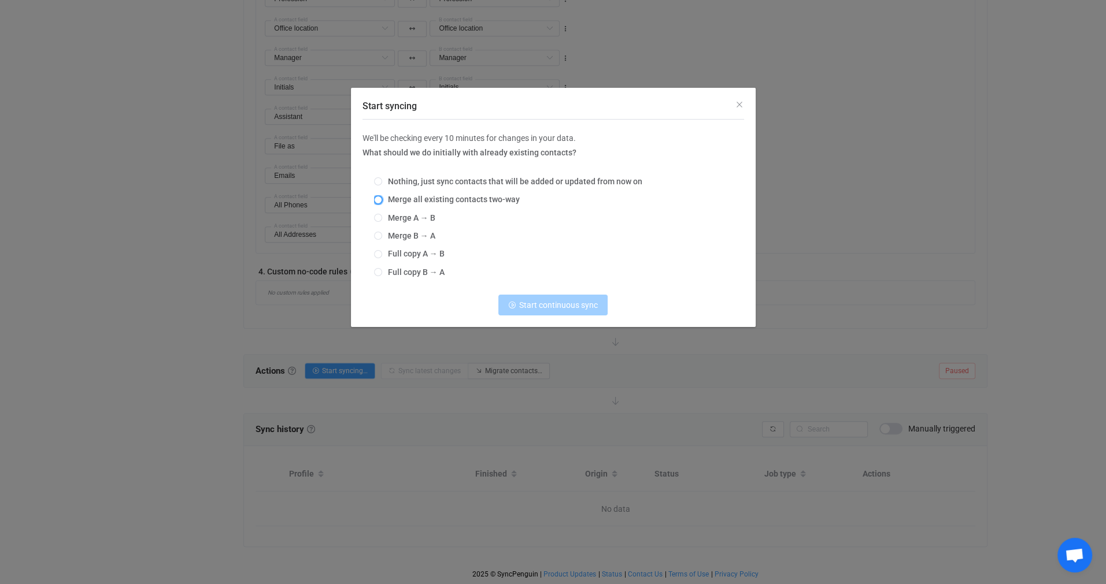
click at [379, 198] on span "Start syncing" at bounding box center [378, 200] width 8 height 8
click at [379, 198] on input "Merge all existing contacts two-way" at bounding box center [378, 200] width 8 height 9
radio input "true"
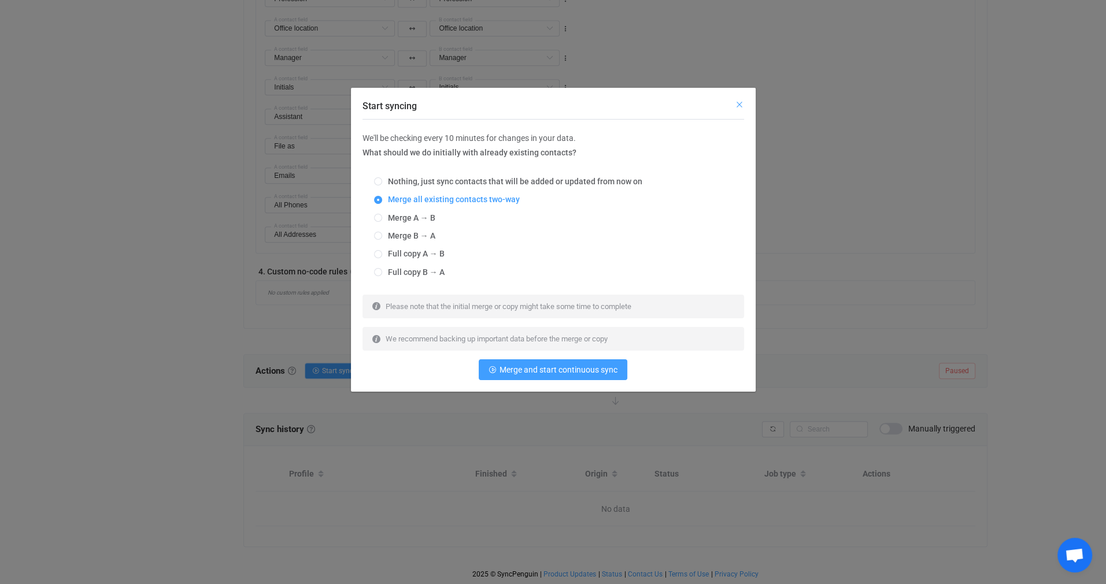
click at [737, 105] on icon "Close" at bounding box center [739, 104] width 9 height 9
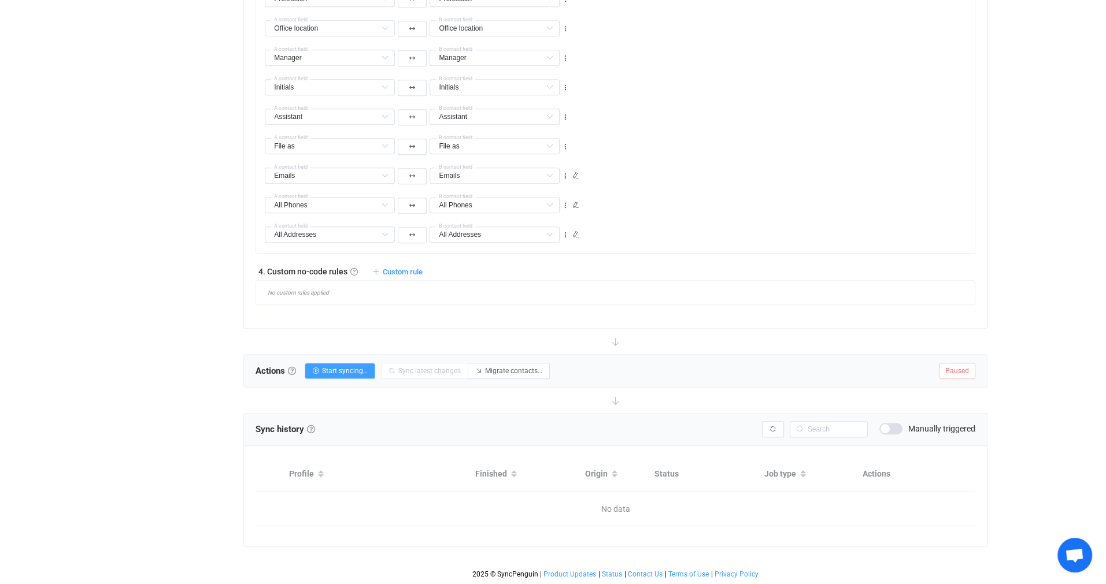
click at [641, 170] on div "Emails Emails Default field Photo Default field Photo → Name Default field Phot…" at bounding box center [619, 170] width 709 height 29
click at [355, 373] on span "Start syncing…" at bounding box center [345, 371] width 46 height 8
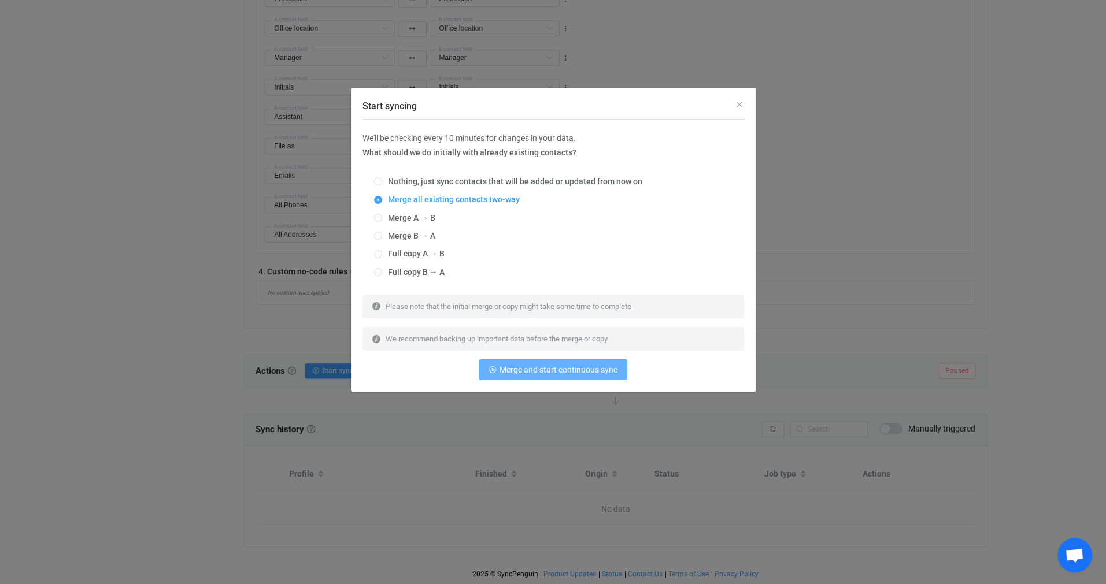
click at [564, 371] on span "Merge and start continuous sync" at bounding box center [558, 369] width 118 height 9
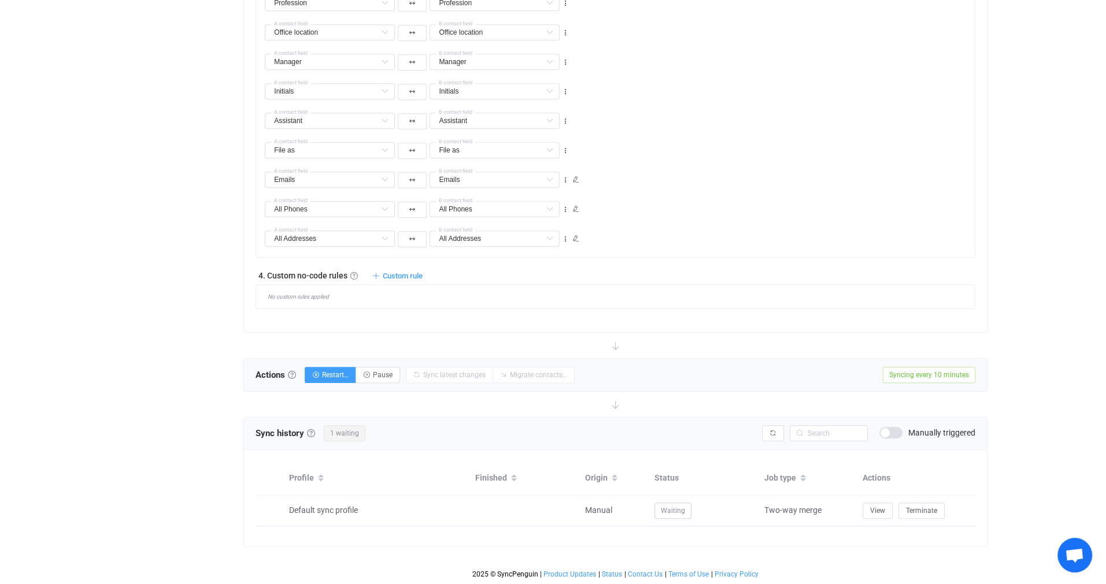
scroll to position [1160, 0]
